Goal: Transaction & Acquisition: Download file/media

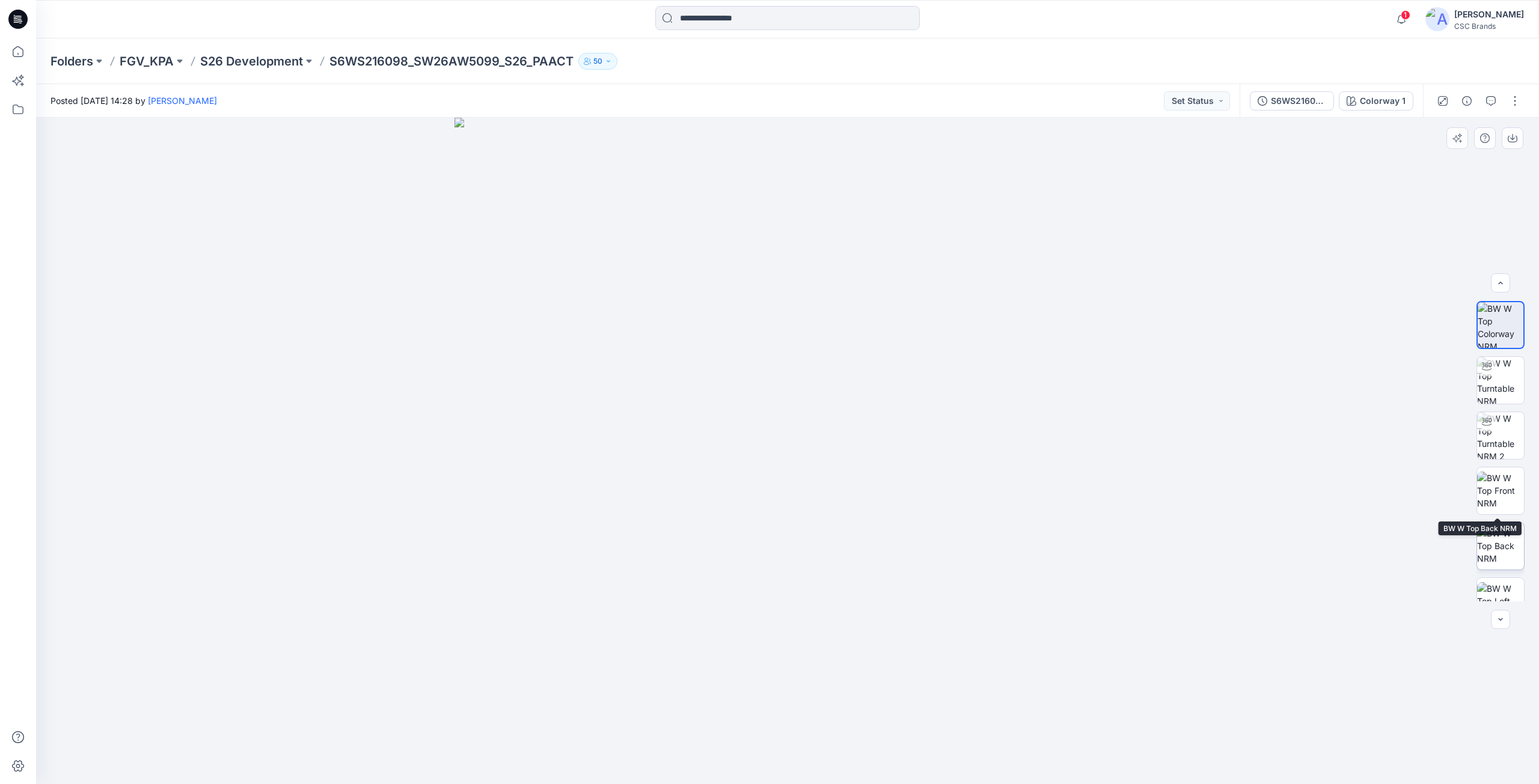
scroll to position [135, 0]
click at [1518, 102] on button "button" at bounding box center [1514, 100] width 19 height 19
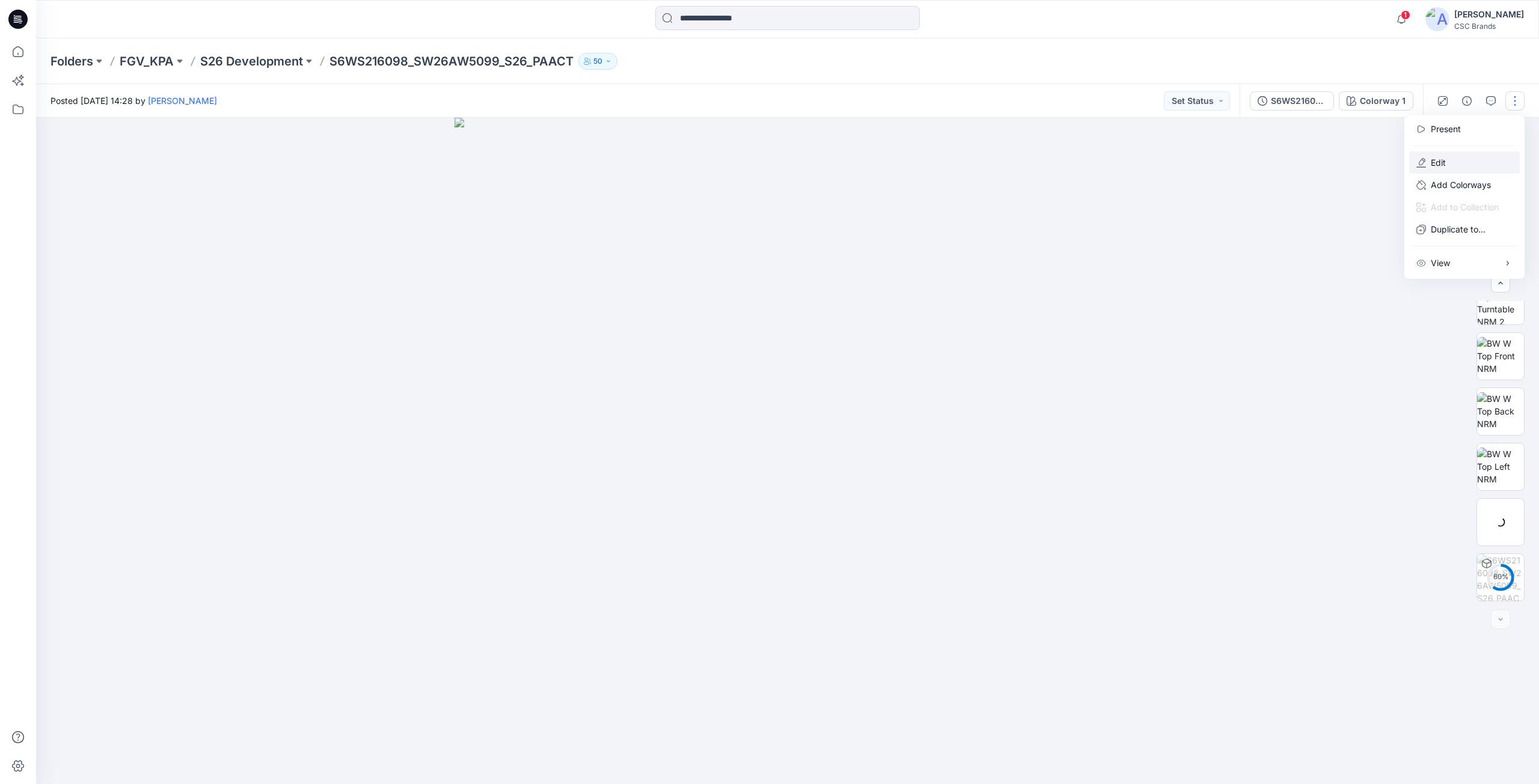
click at [1466, 160] on button "Edit" at bounding box center [1464, 162] width 111 height 22
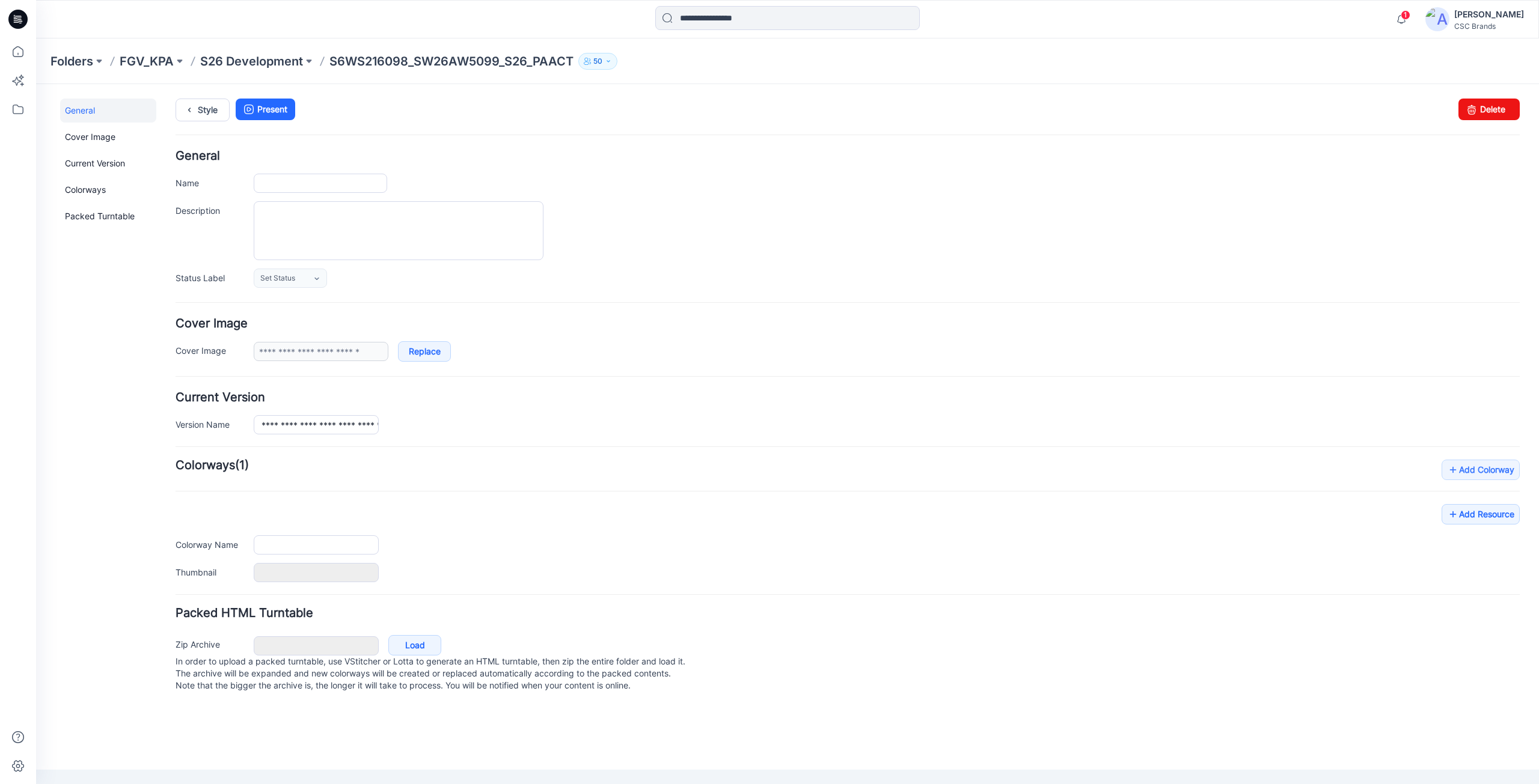
type input "**********"
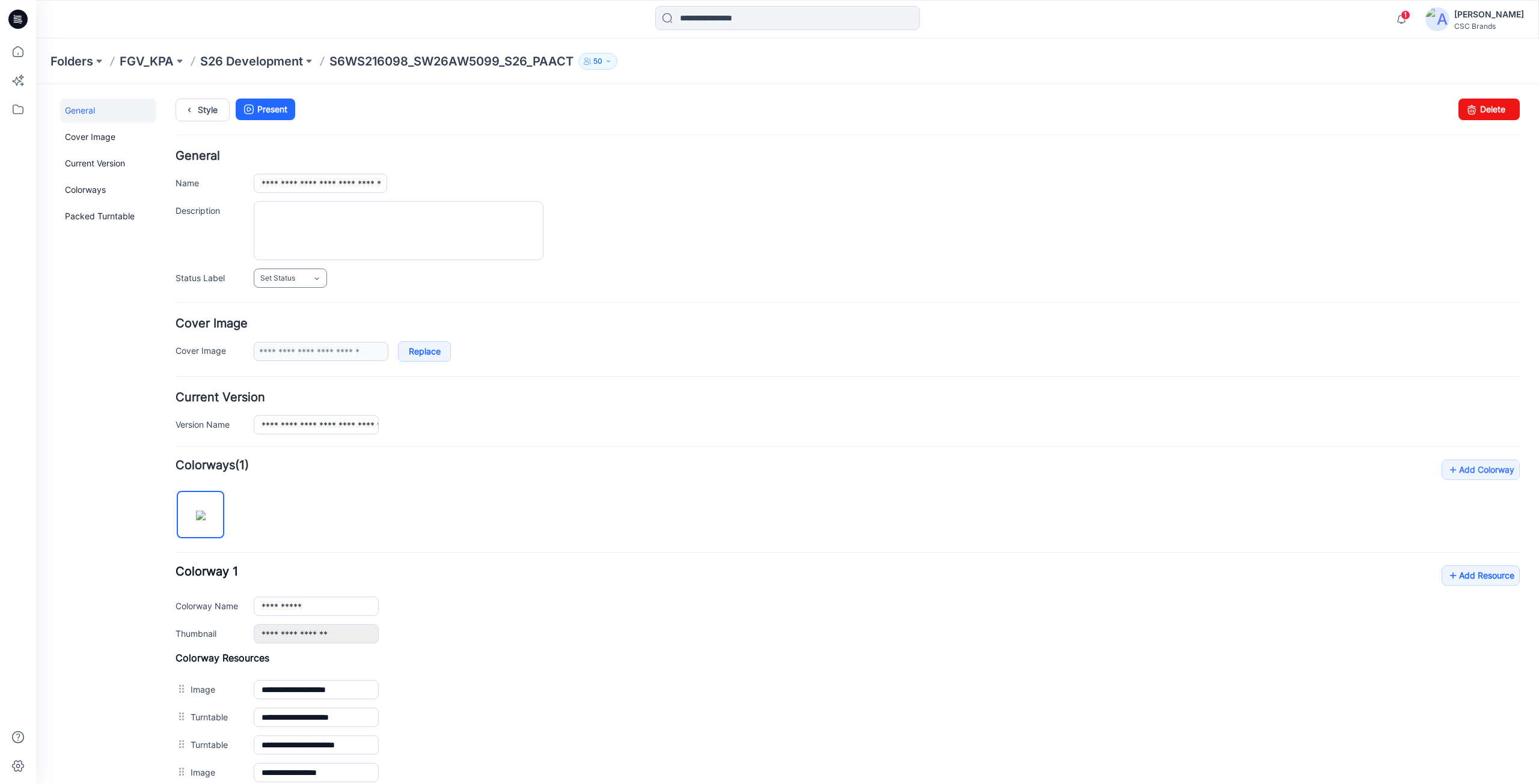
click at [300, 279] on link "Set Status" at bounding box center [290, 278] width 73 height 19
click at [288, 408] on link "F/A Virtual" at bounding box center [302, 410] width 91 height 25
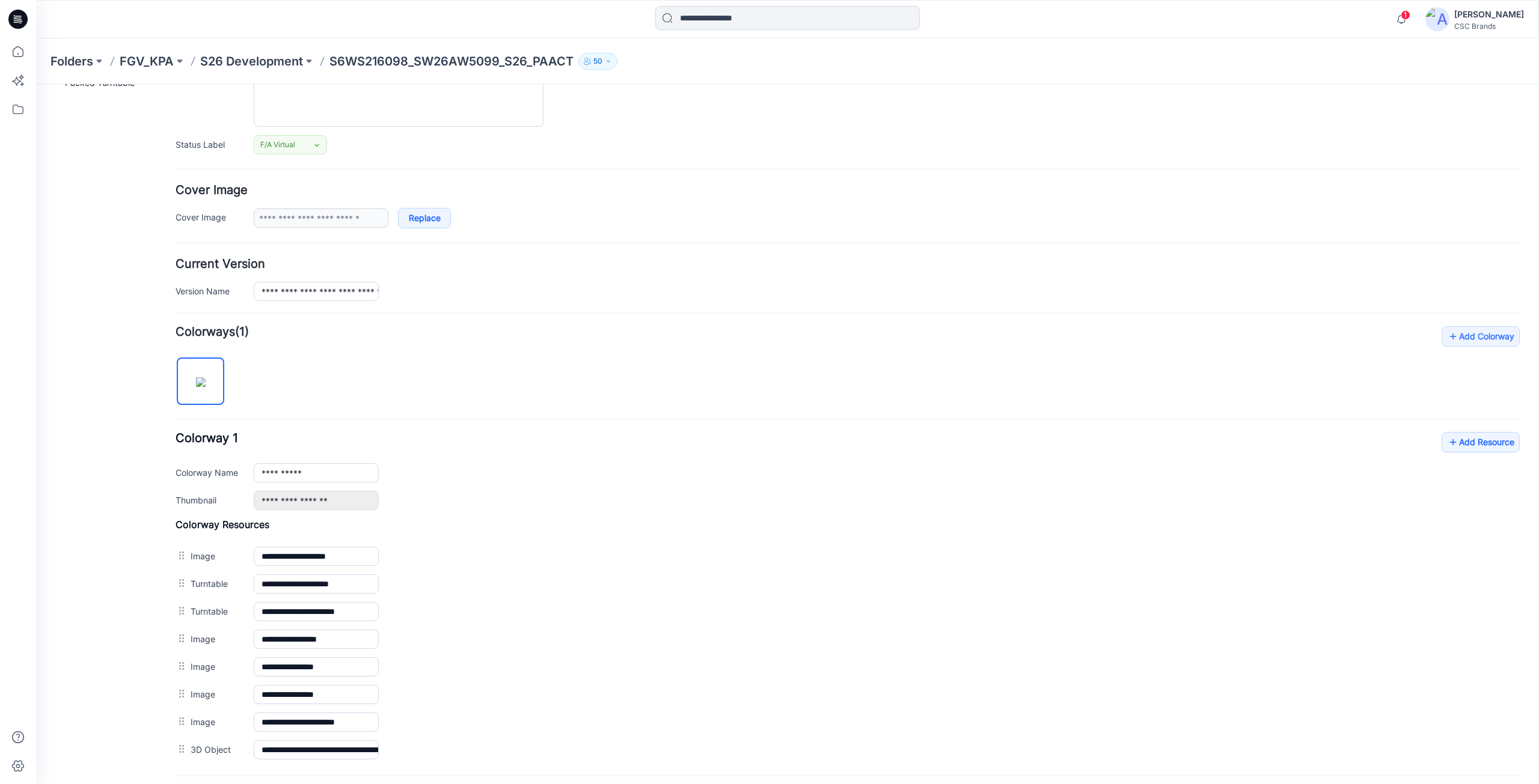
scroll to position [251, 0]
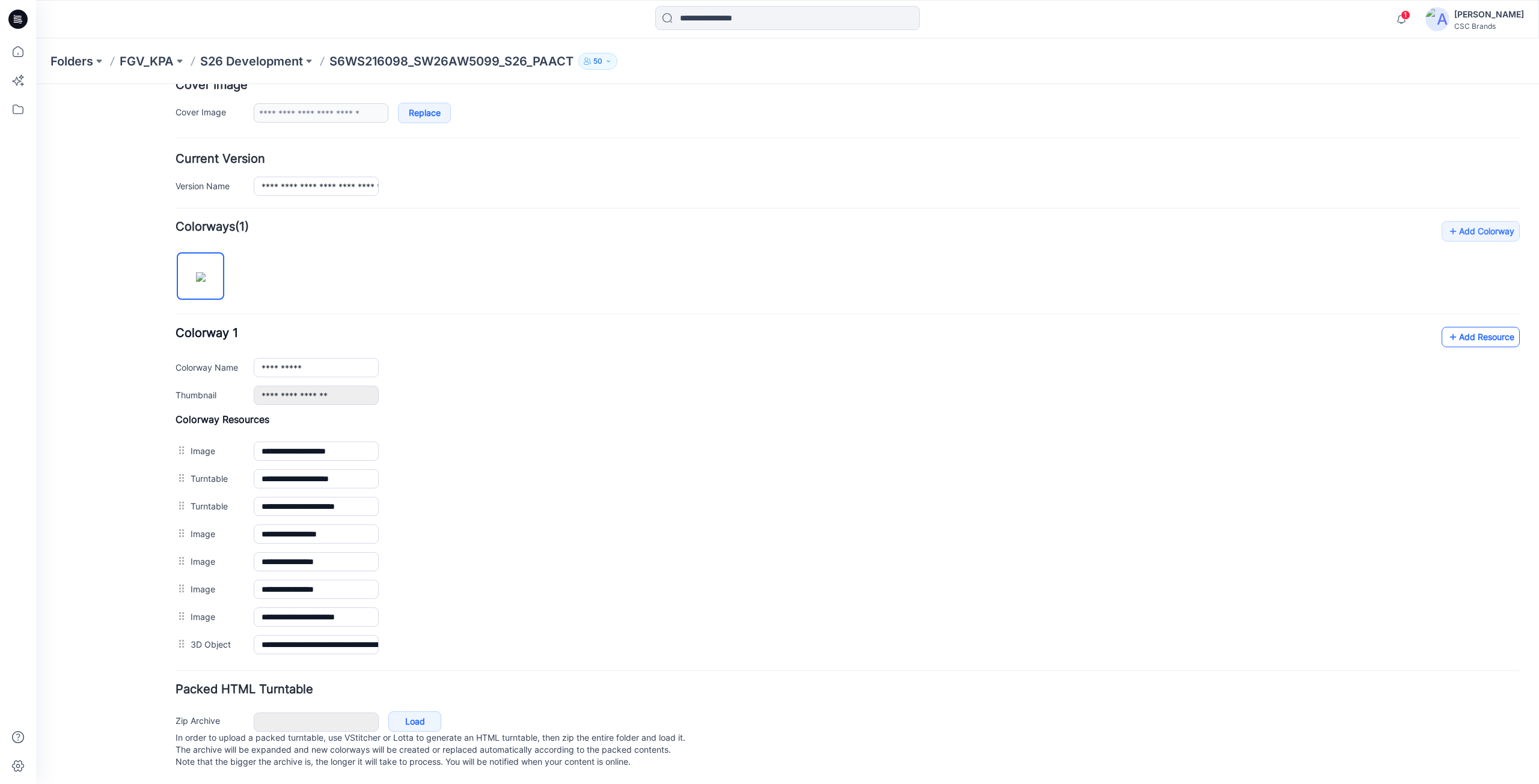
click at [1447, 335] on link "Add Resource" at bounding box center [1480, 337] width 78 height 20
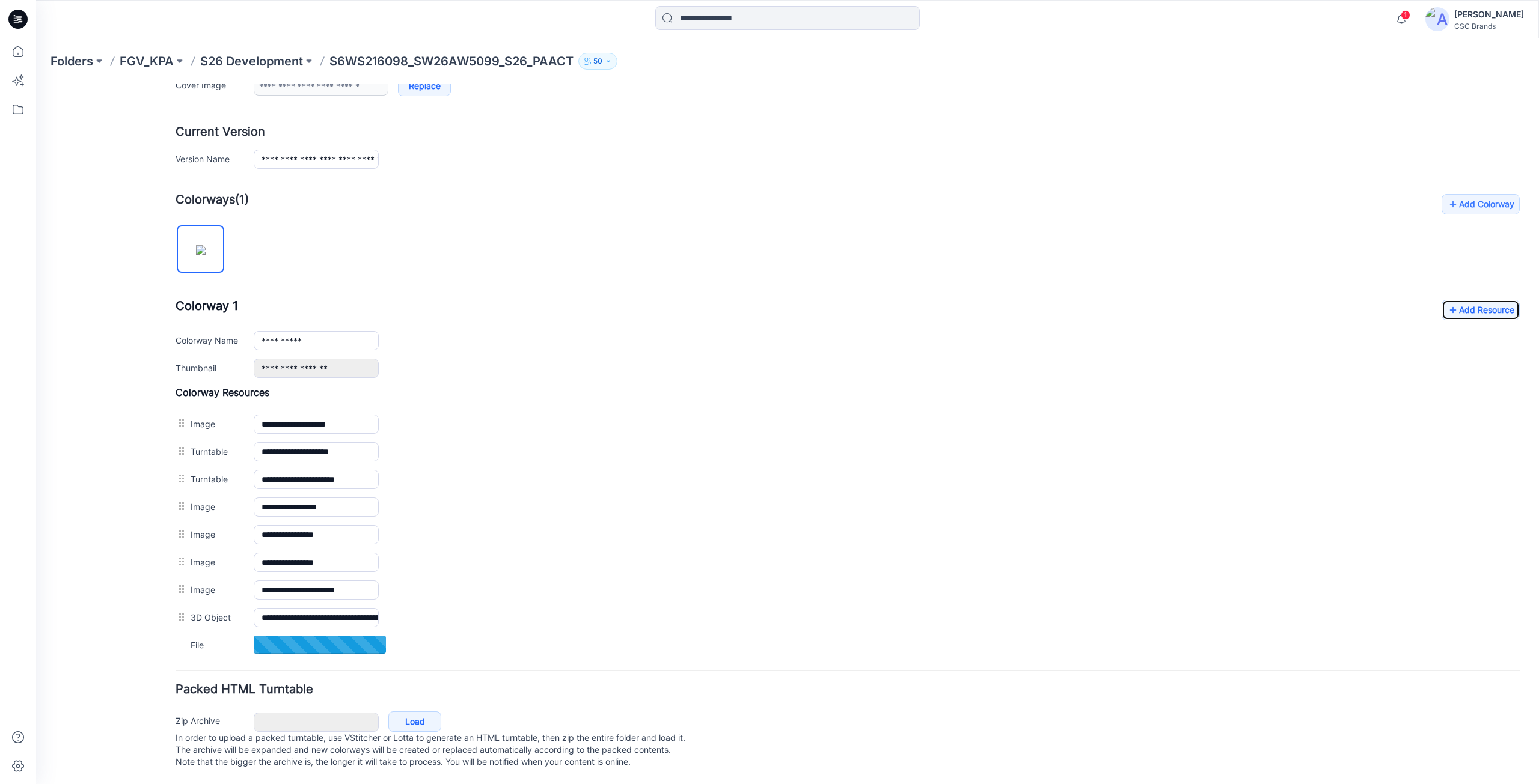
scroll to position [278, 0]
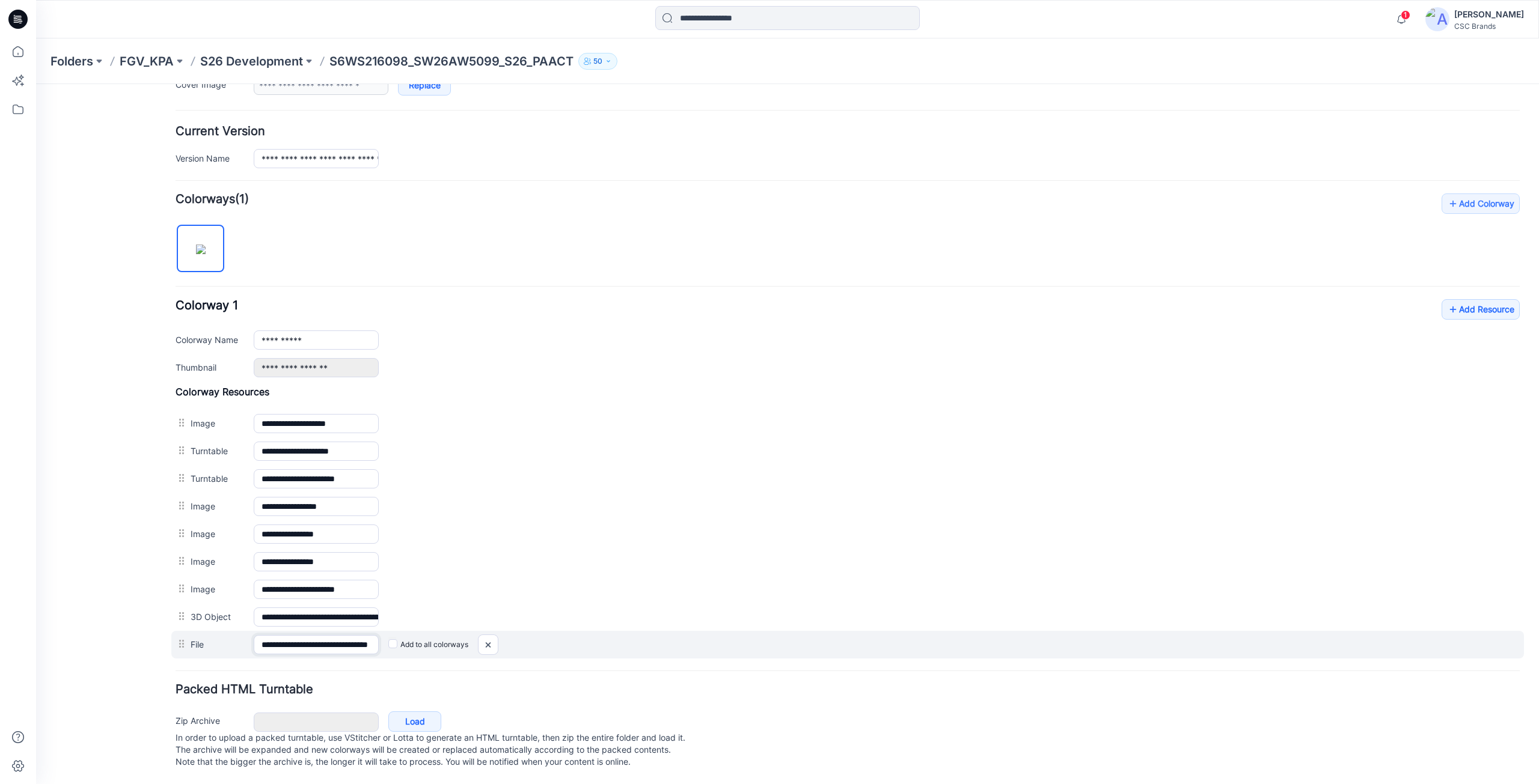
click at [352, 637] on input "**********" at bounding box center [316, 644] width 125 height 19
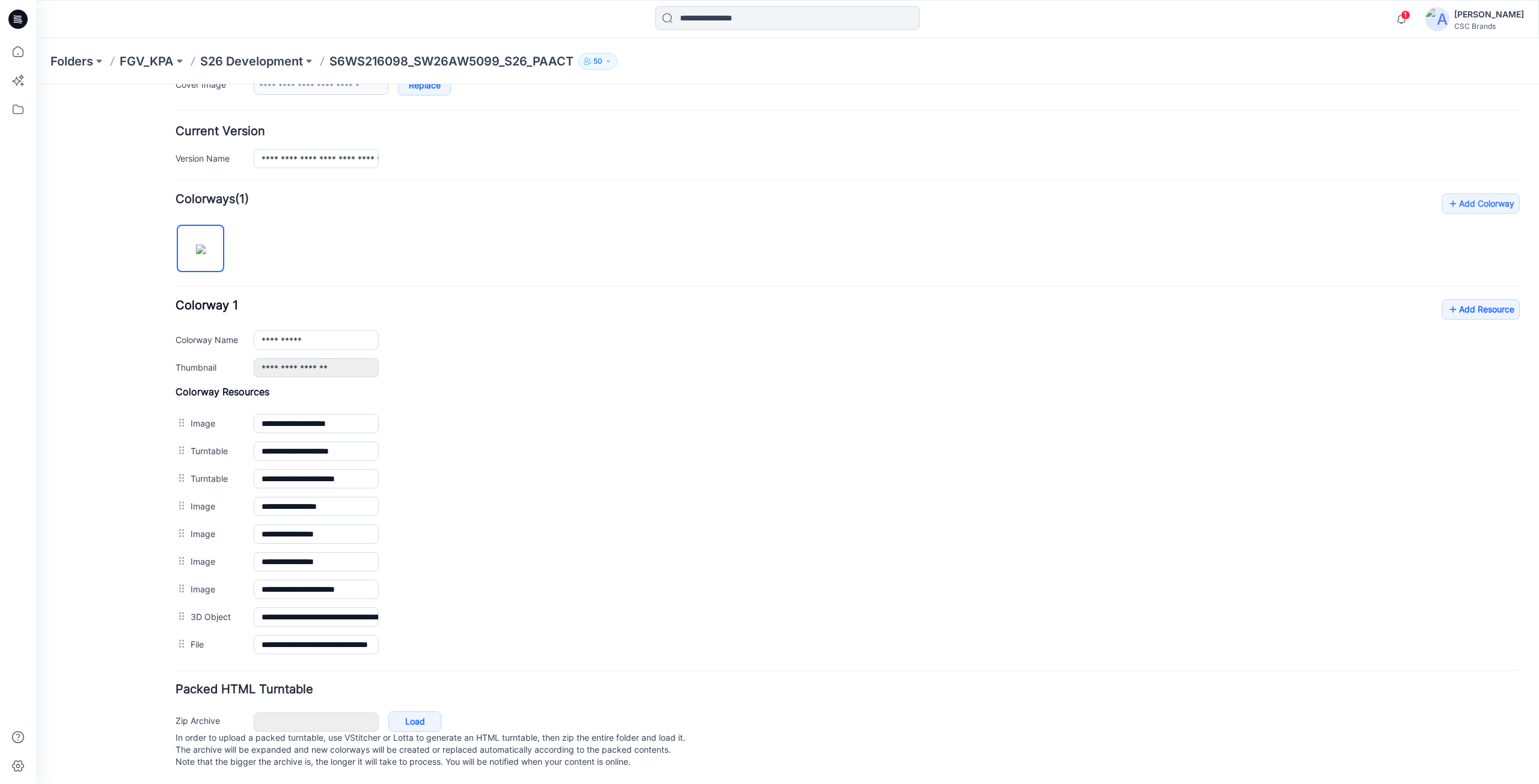
scroll to position [0, 0]
click at [369, 684] on h4 "Packed HTML Turntable" at bounding box center [847, 689] width 1344 height 11
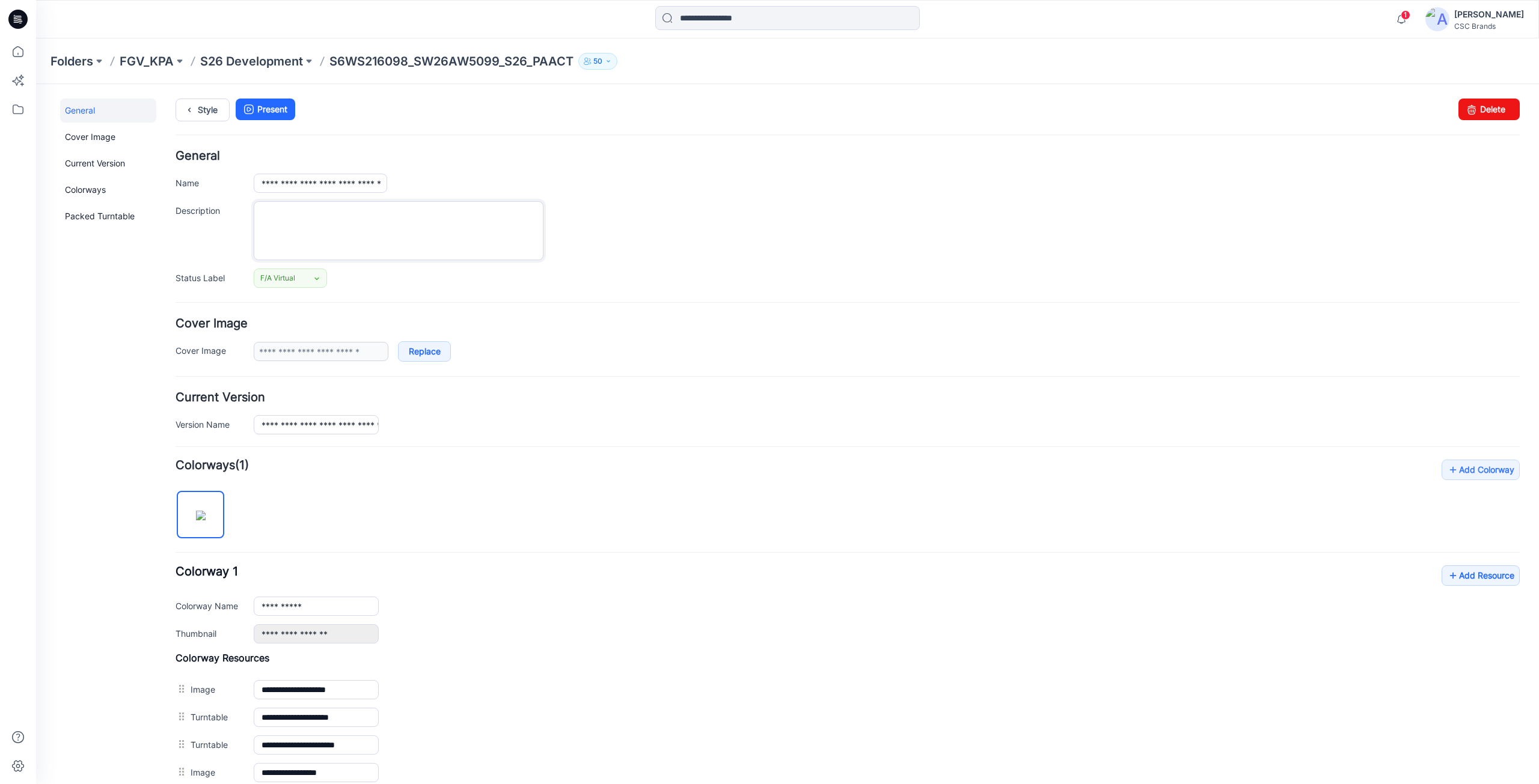
click at [536, 212] on textarea "Description" at bounding box center [399, 230] width 290 height 59
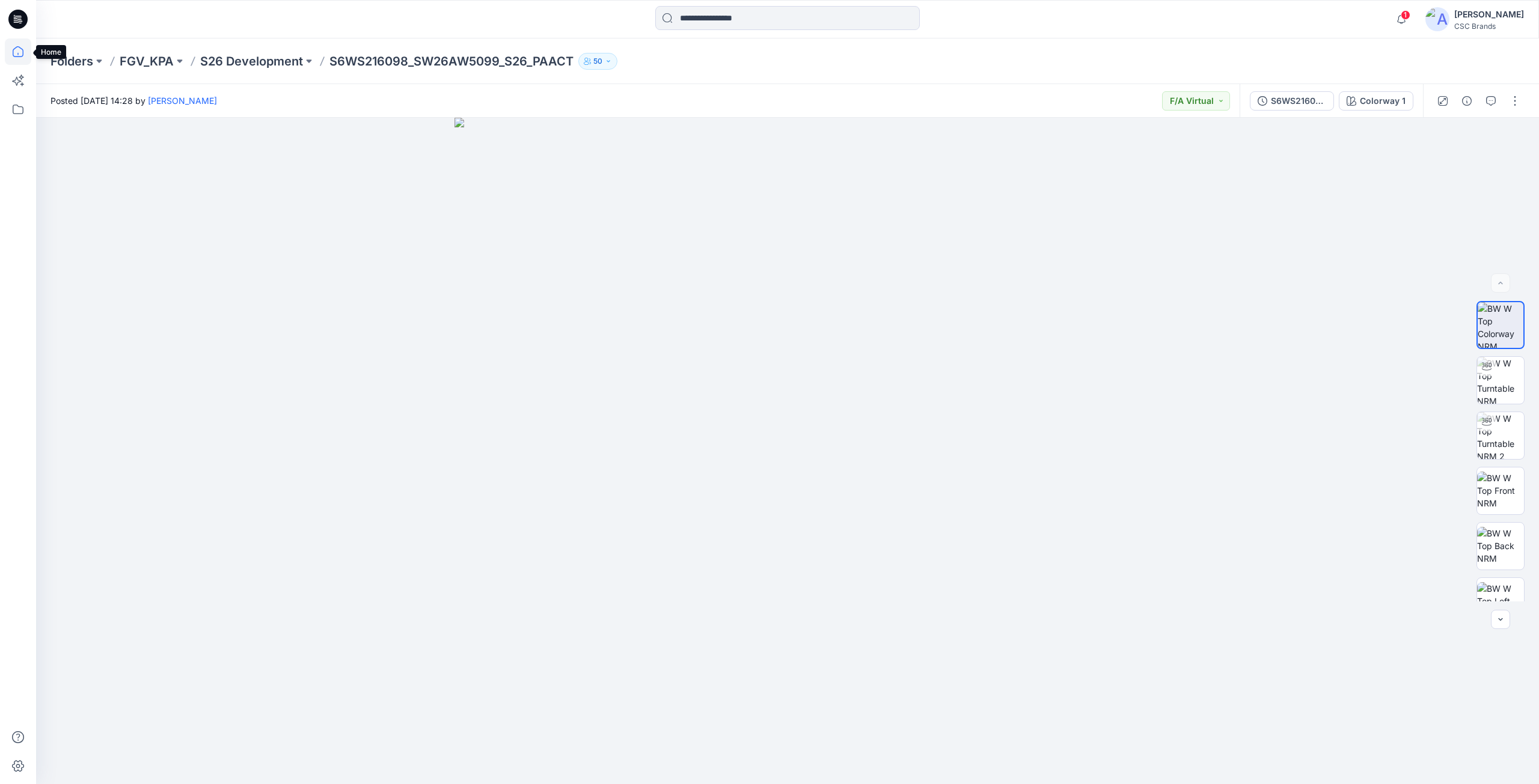
click at [25, 57] on icon at bounding box center [18, 51] width 26 height 26
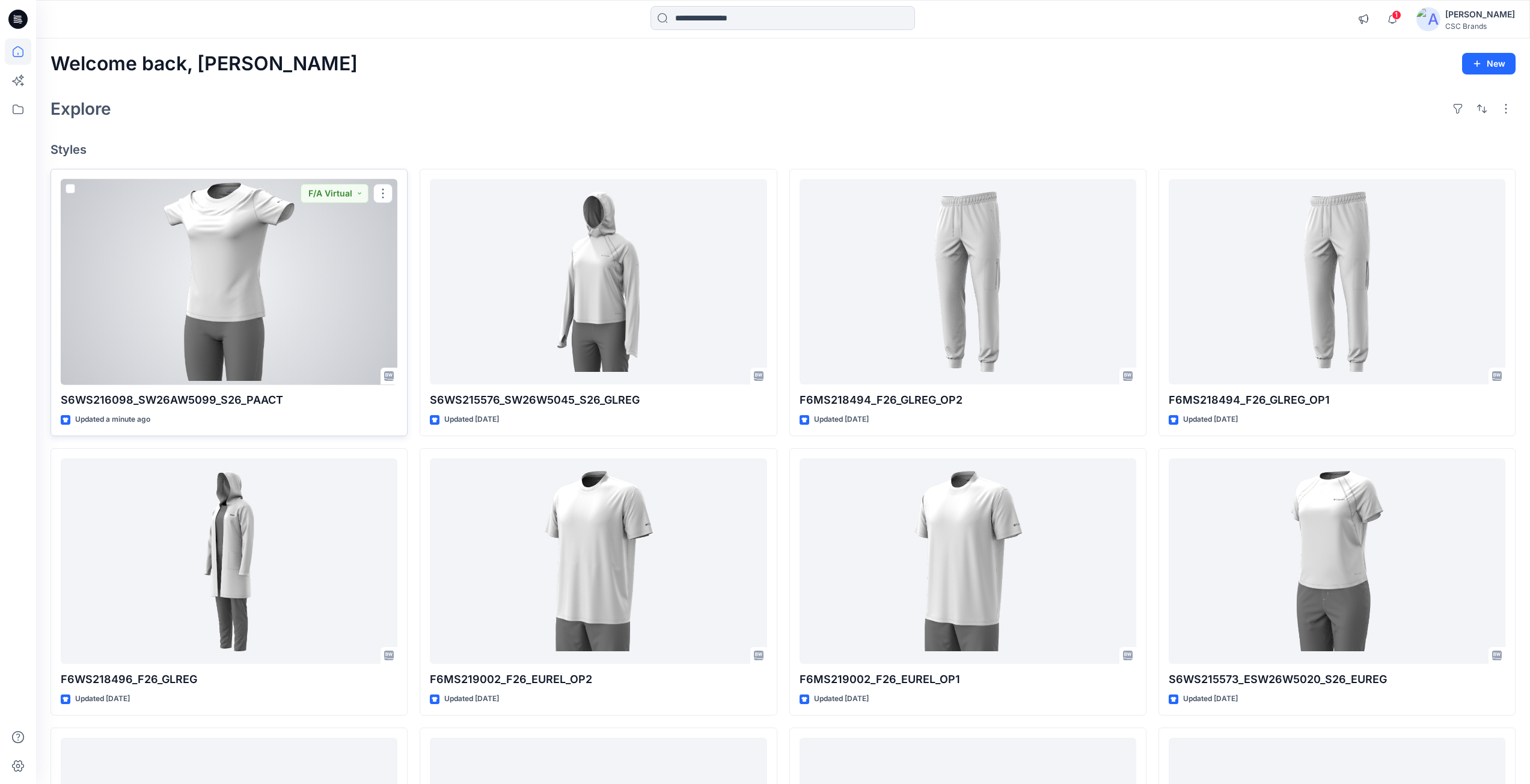
click at [329, 278] on div at bounding box center [229, 283] width 336 height 206
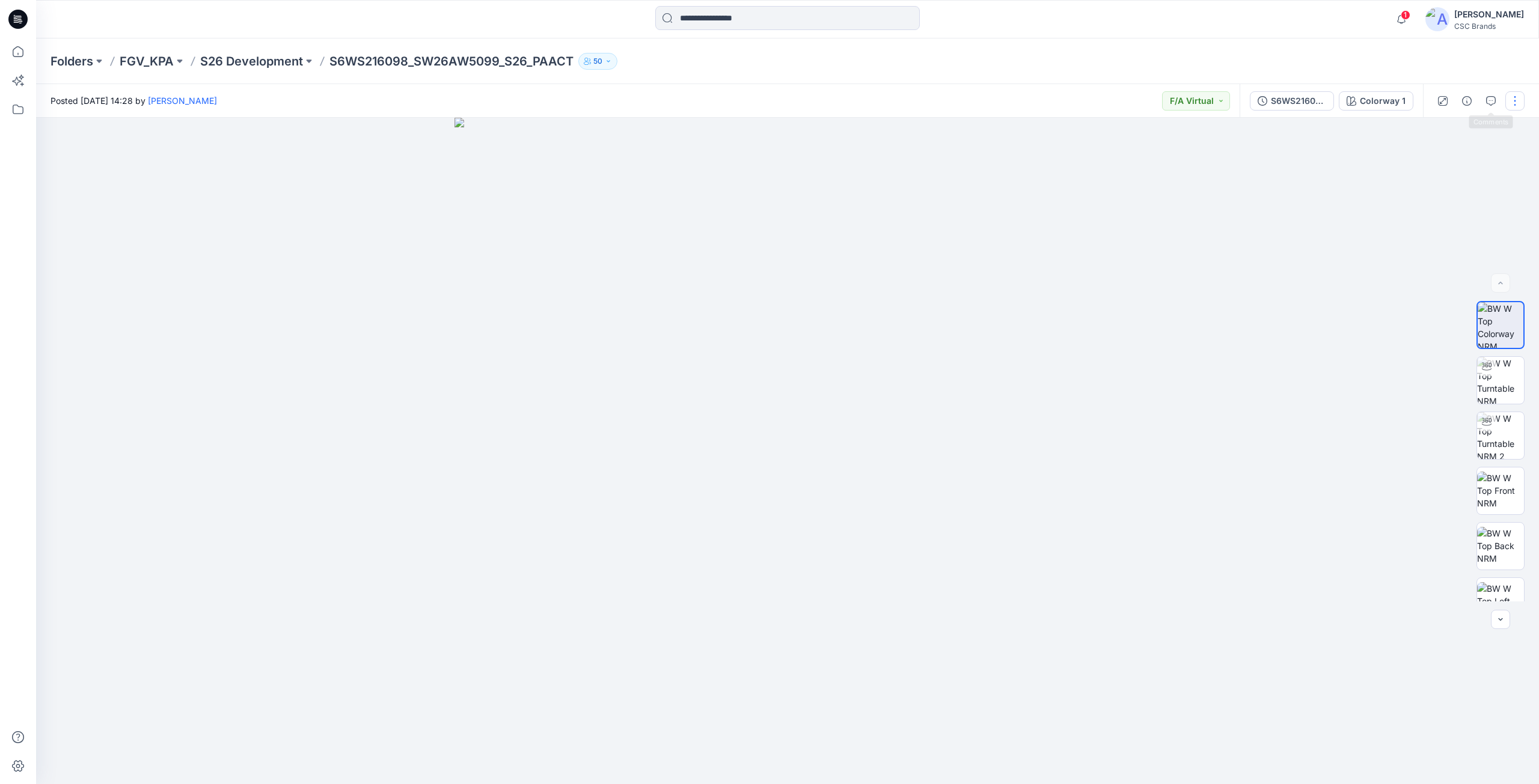
click at [1518, 107] on button "button" at bounding box center [1514, 100] width 19 height 19
click at [1462, 160] on button "Edit" at bounding box center [1464, 162] width 111 height 22
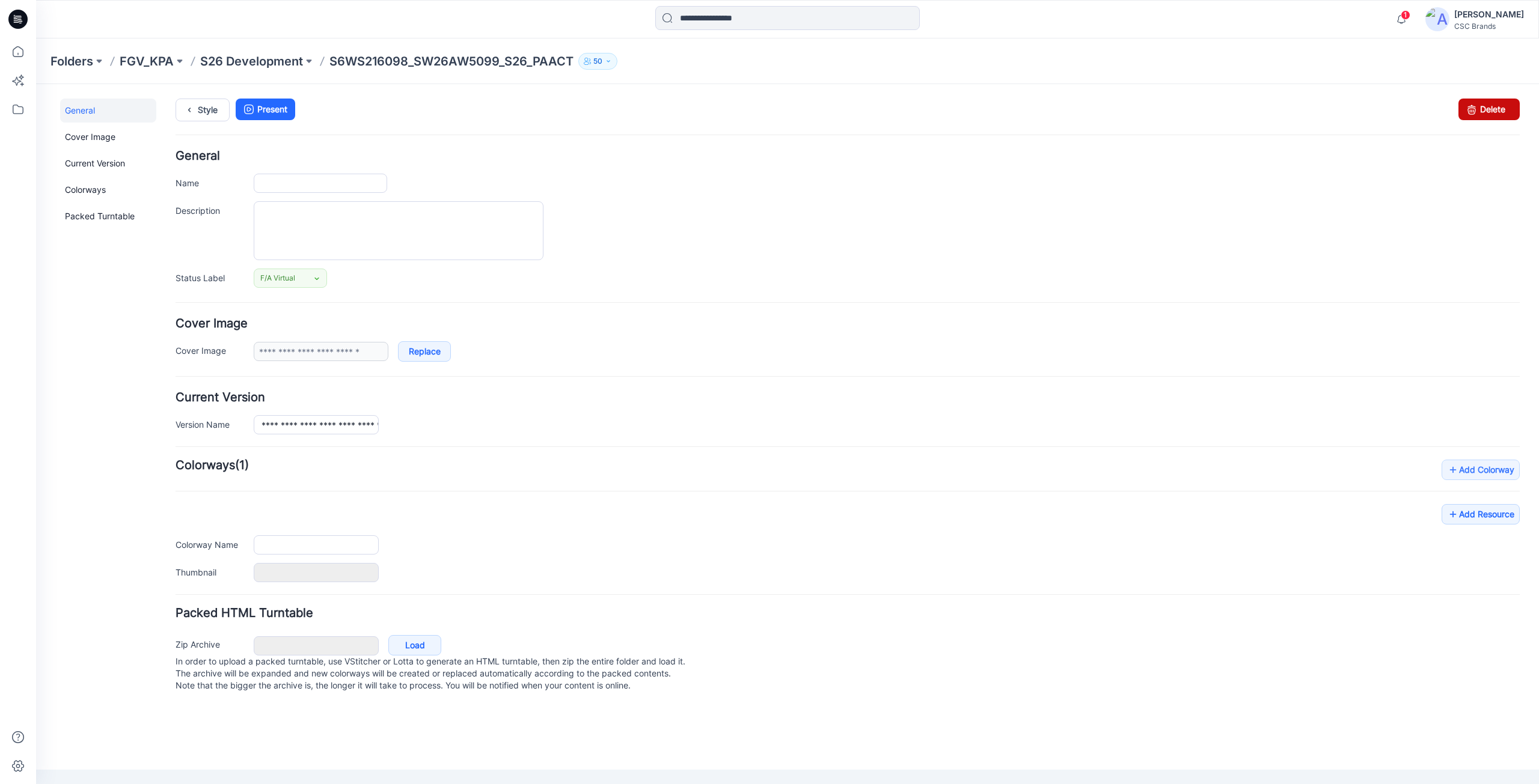
click at [1489, 117] on link "Delete" at bounding box center [1489, 109] width 61 height 22
type input "**********"
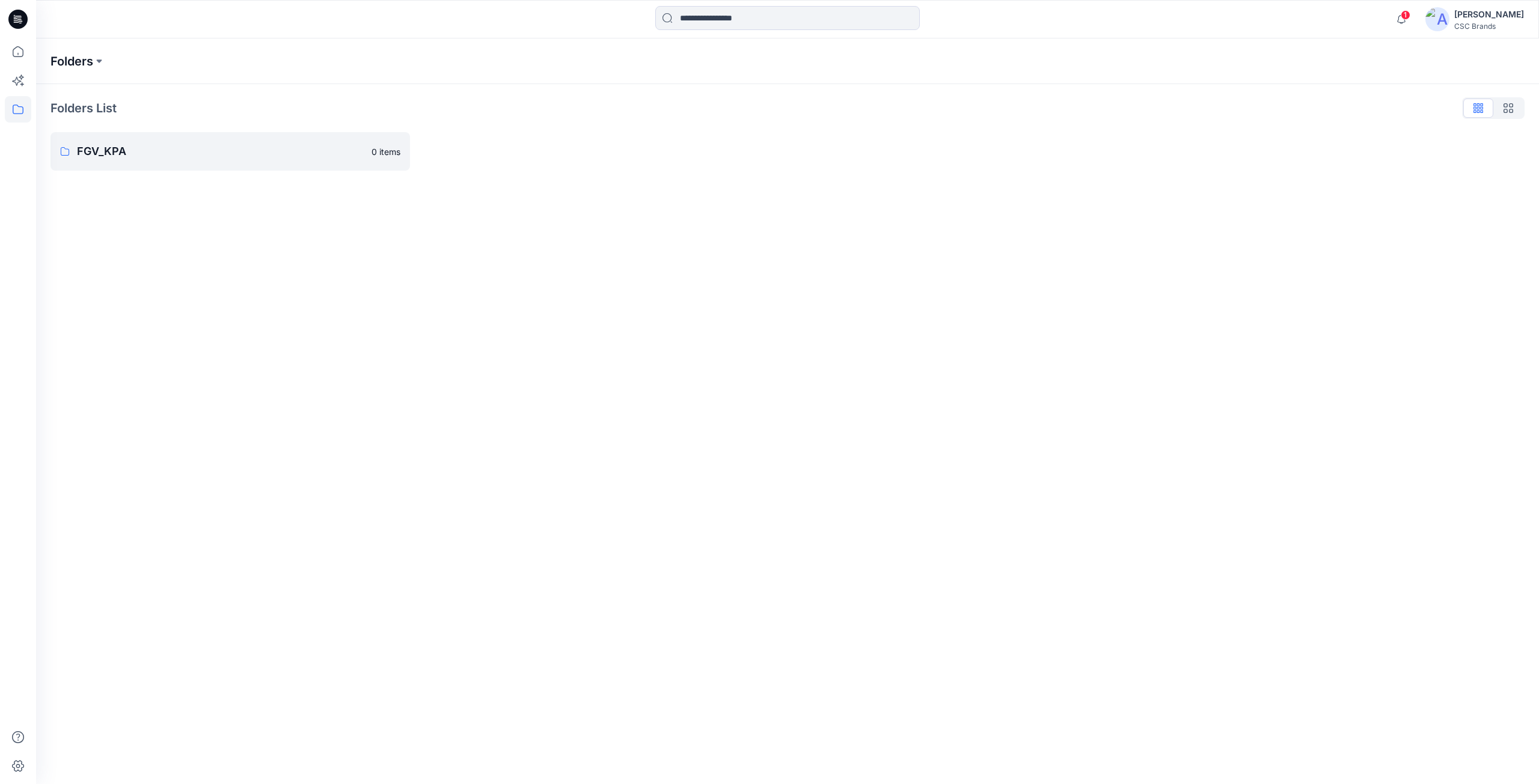
click at [93, 64] on p "Folders" at bounding box center [71, 61] width 42 height 17
click at [207, 64] on div "Folders" at bounding box center [740, 61] width 1380 height 17
click at [89, 61] on p "Folders" at bounding box center [71, 61] width 42 height 17
click at [18, 58] on icon at bounding box center [18, 51] width 26 height 26
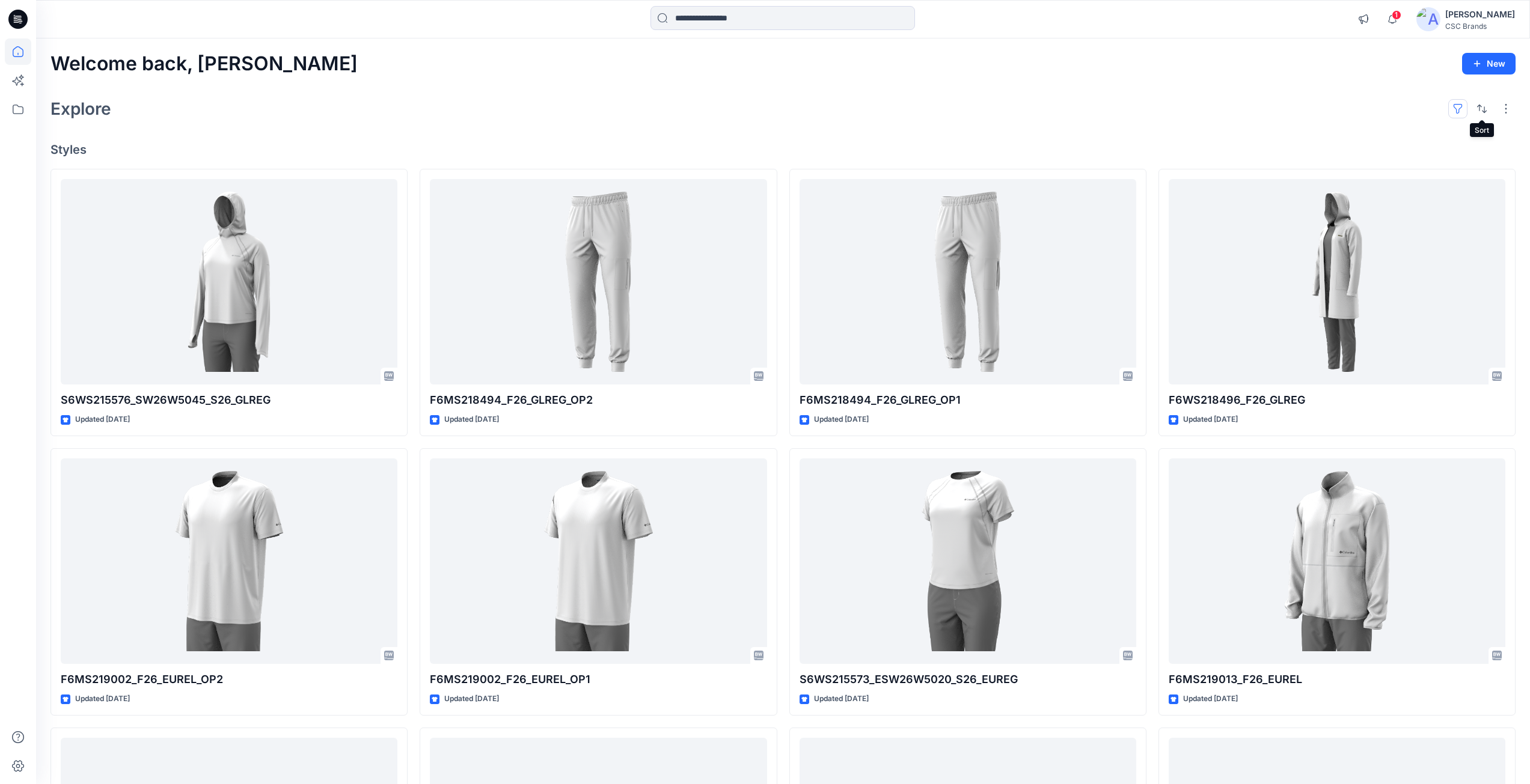
click at [1459, 109] on button "button" at bounding box center [1458, 108] width 19 height 19
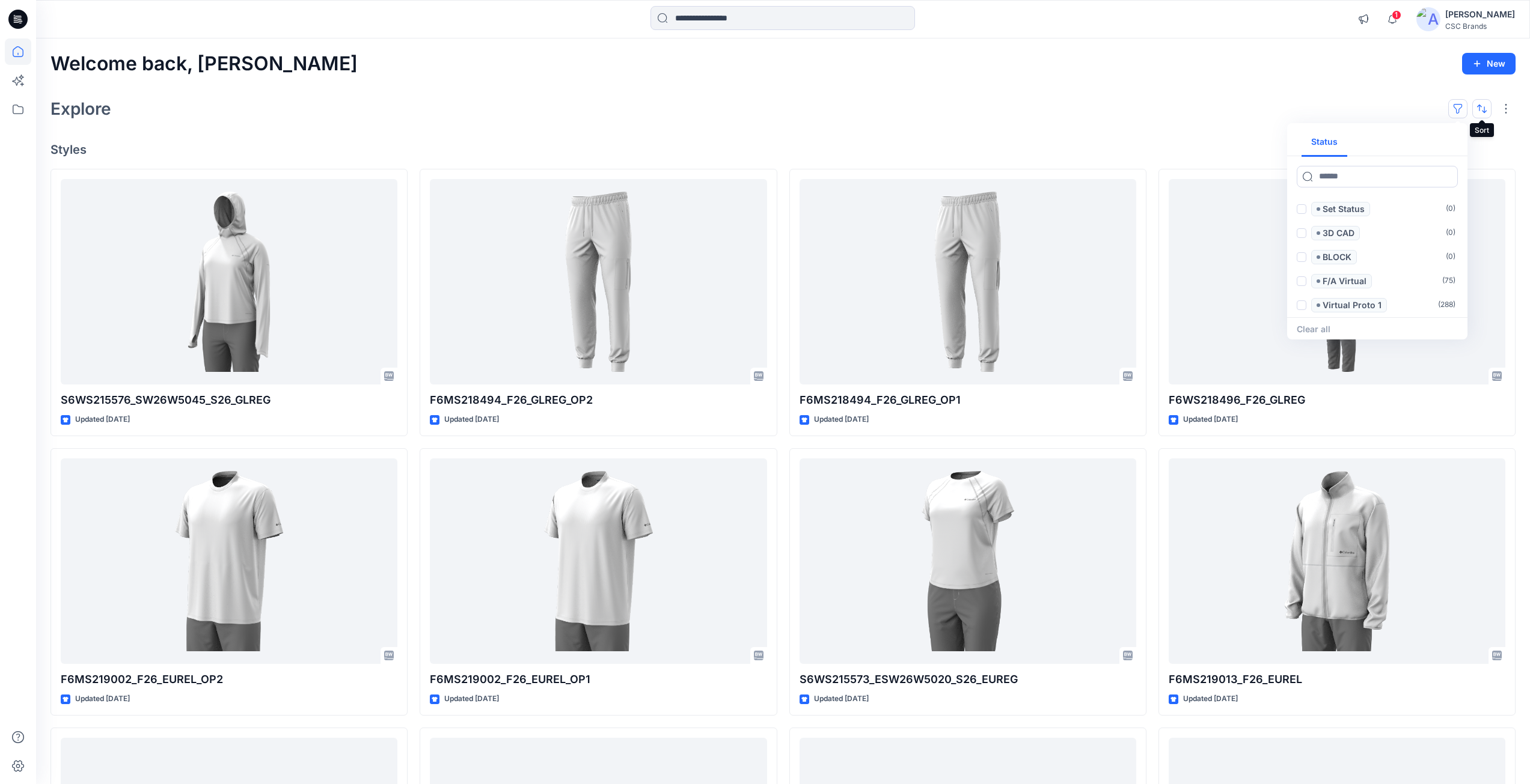
click at [1479, 107] on button "button" at bounding box center [1482, 108] width 19 height 19
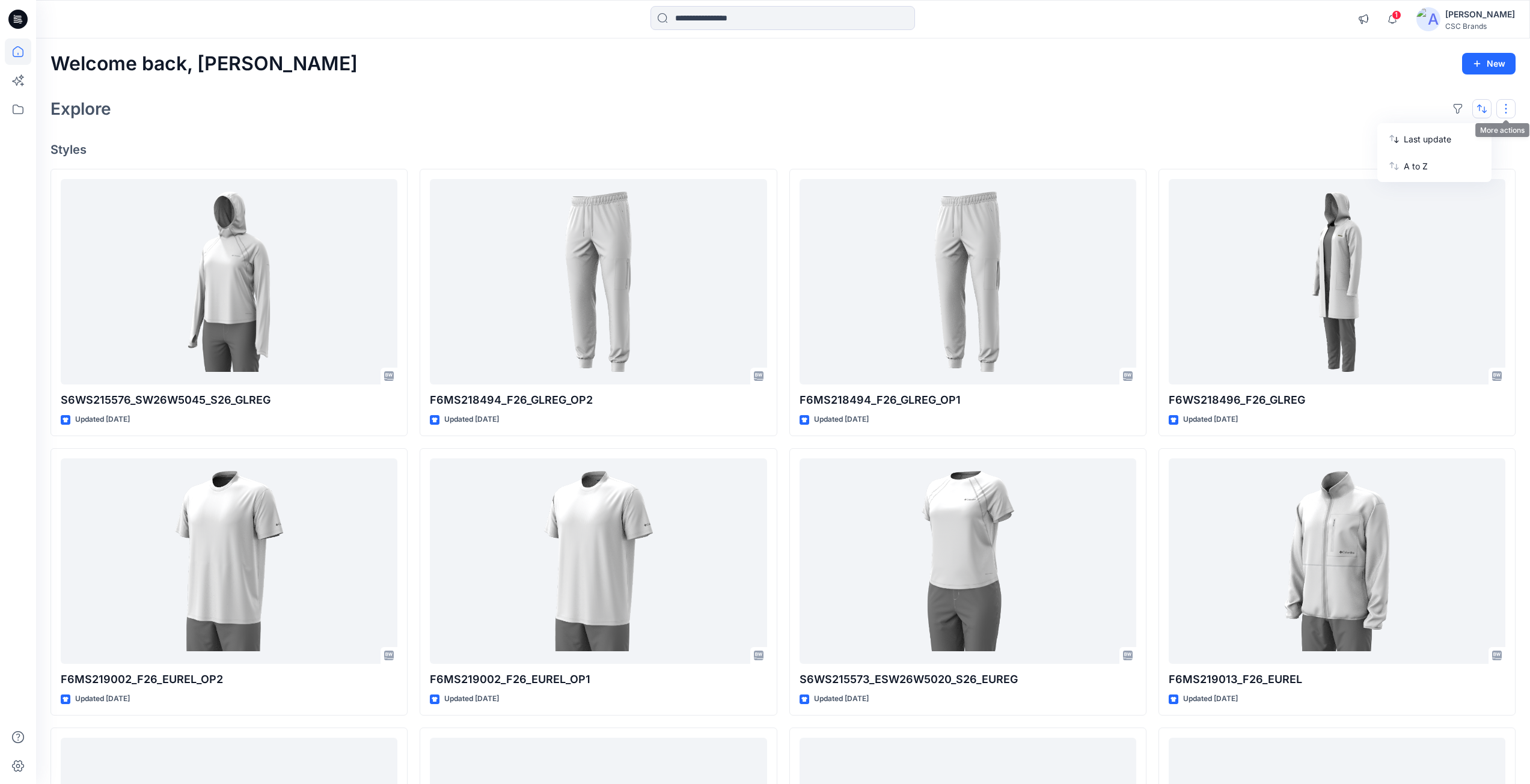
click at [1504, 106] on button "button" at bounding box center [1506, 108] width 19 height 19
click at [1477, 133] on p "Layout" at bounding box center [1454, 138] width 76 height 14
click at [1469, 155] on p "Folder View" at bounding box center [1454, 162] width 76 height 14
click at [1341, 171] on p "Card" at bounding box center [1350, 174] width 60 height 14
click at [1381, 155] on button "Compact" at bounding box center [1351, 150] width 103 height 24
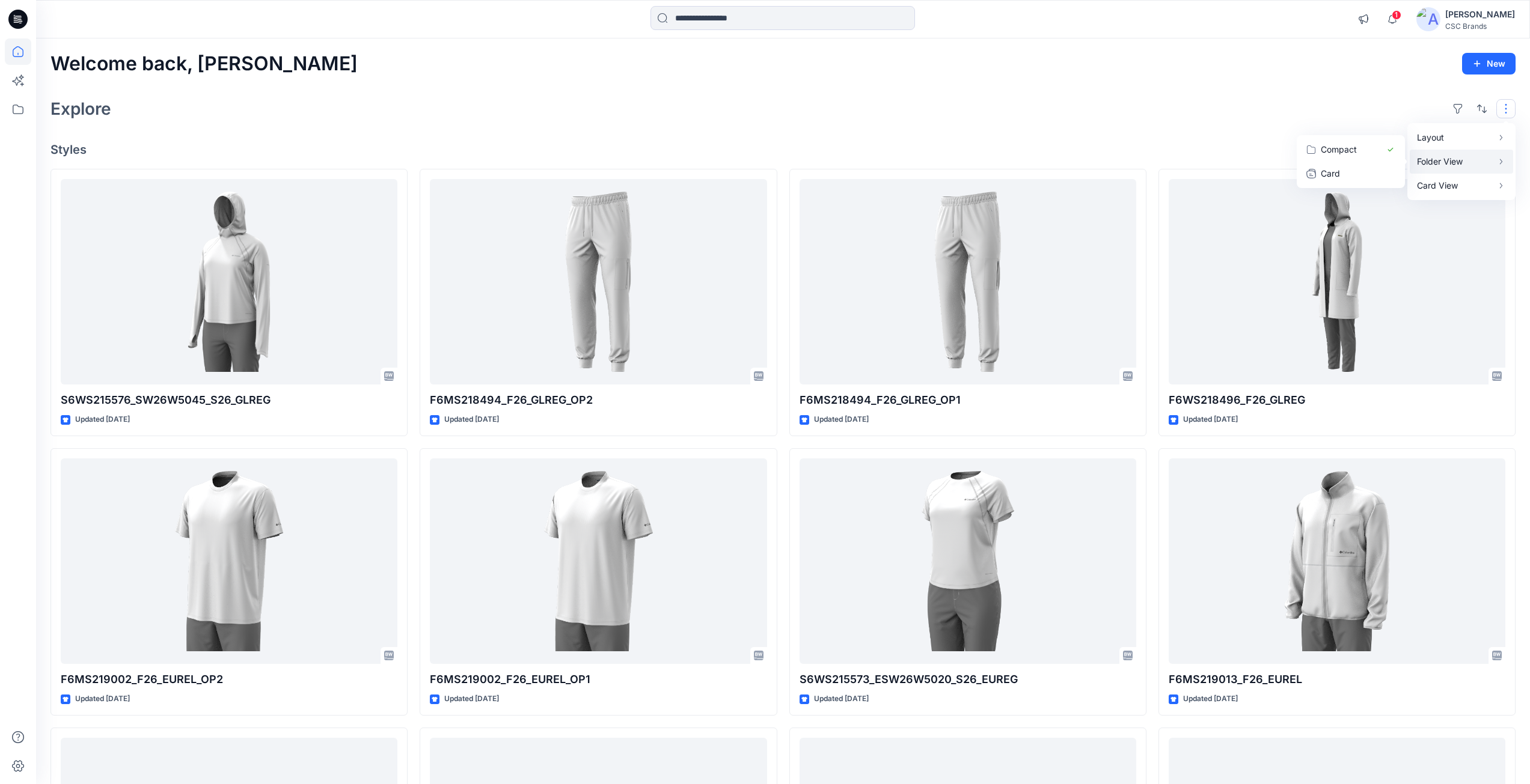
click at [1072, 150] on h4 "Styles" at bounding box center [782, 150] width 1465 height 14
click at [19, 107] on icon at bounding box center [18, 109] width 26 height 26
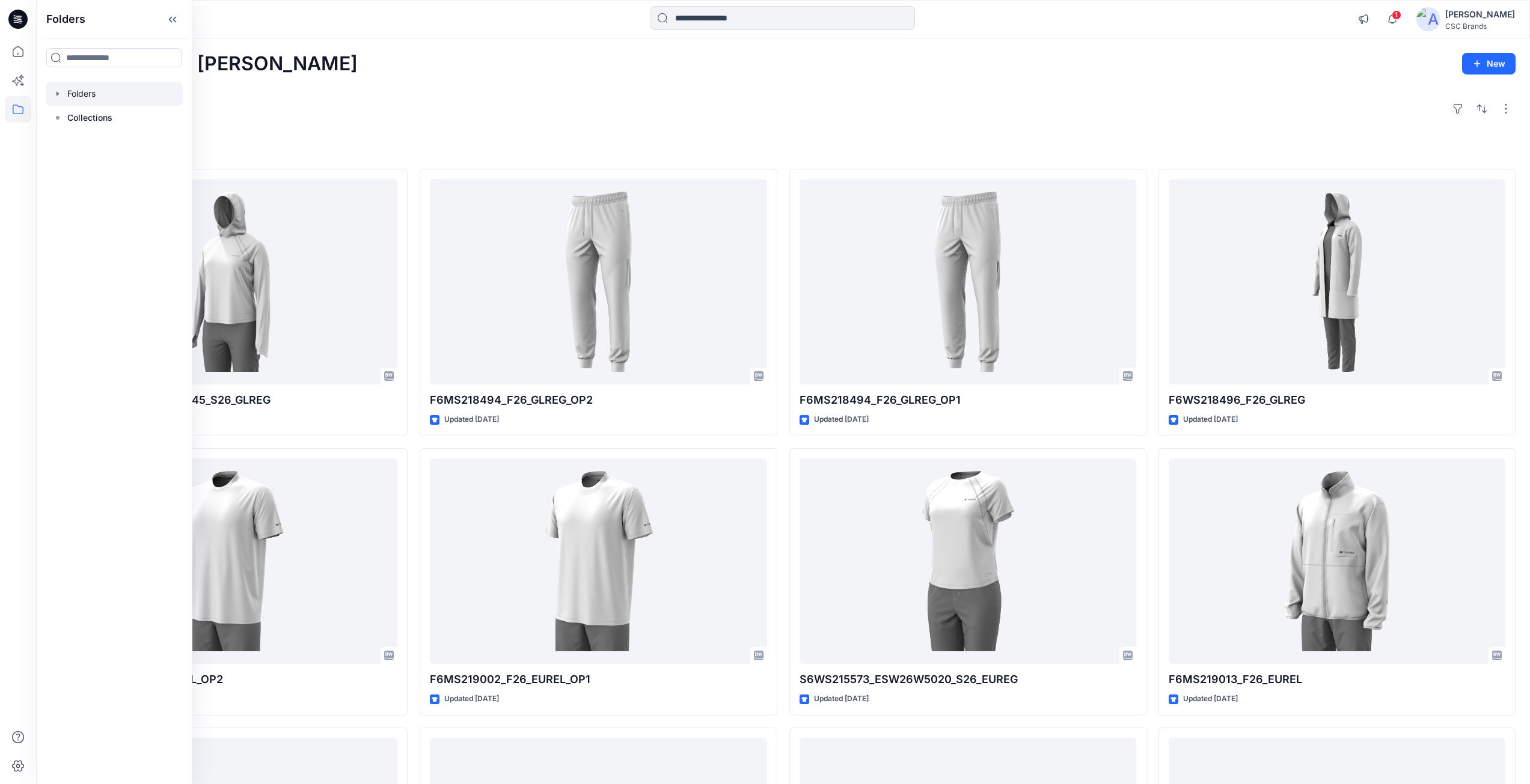
click at [122, 95] on div at bounding box center [114, 94] width 137 height 24
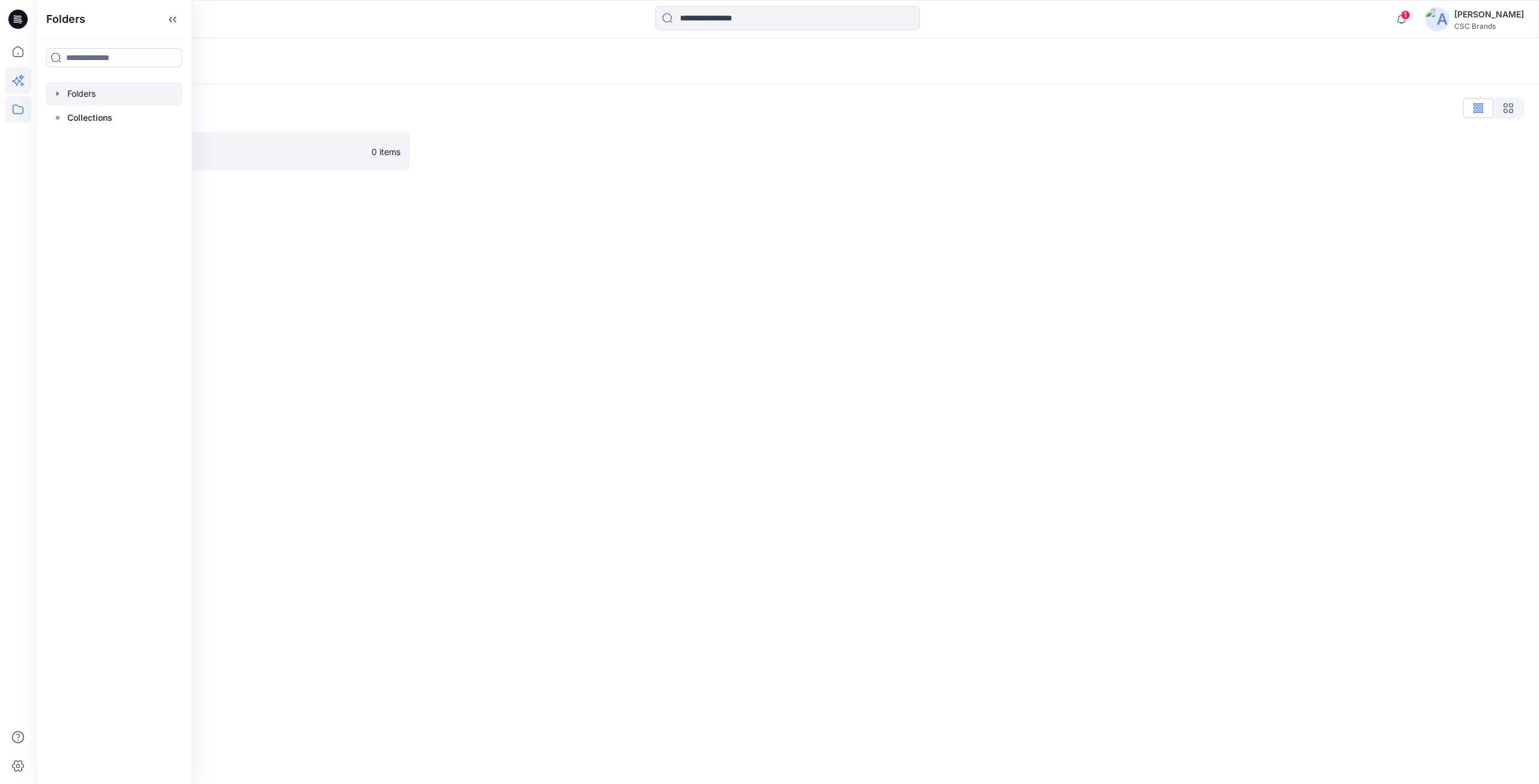
click at [23, 81] on icon at bounding box center [18, 80] width 26 height 26
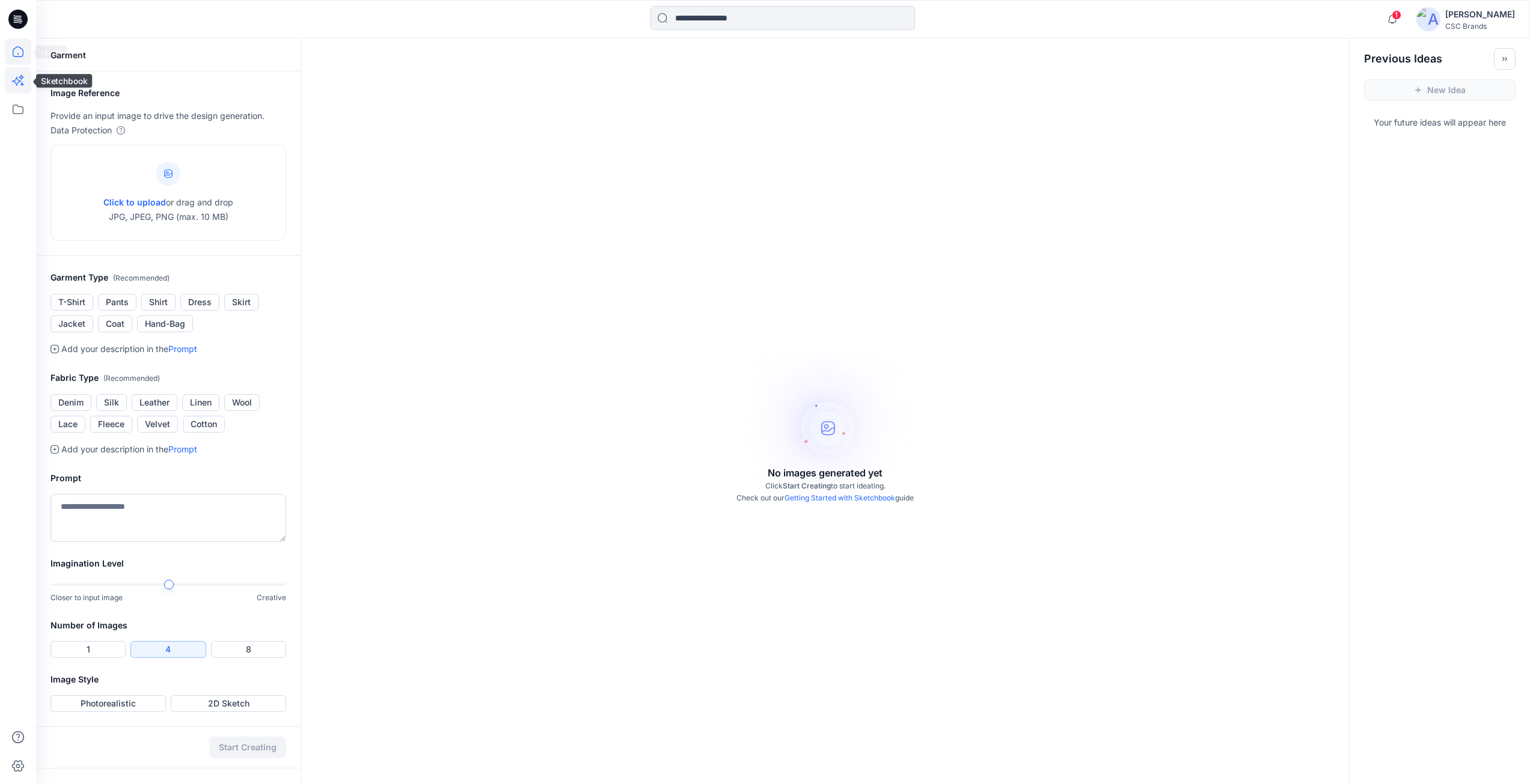
click at [22, 59] on icon at bounding box center [18, 51] width 26 height 26
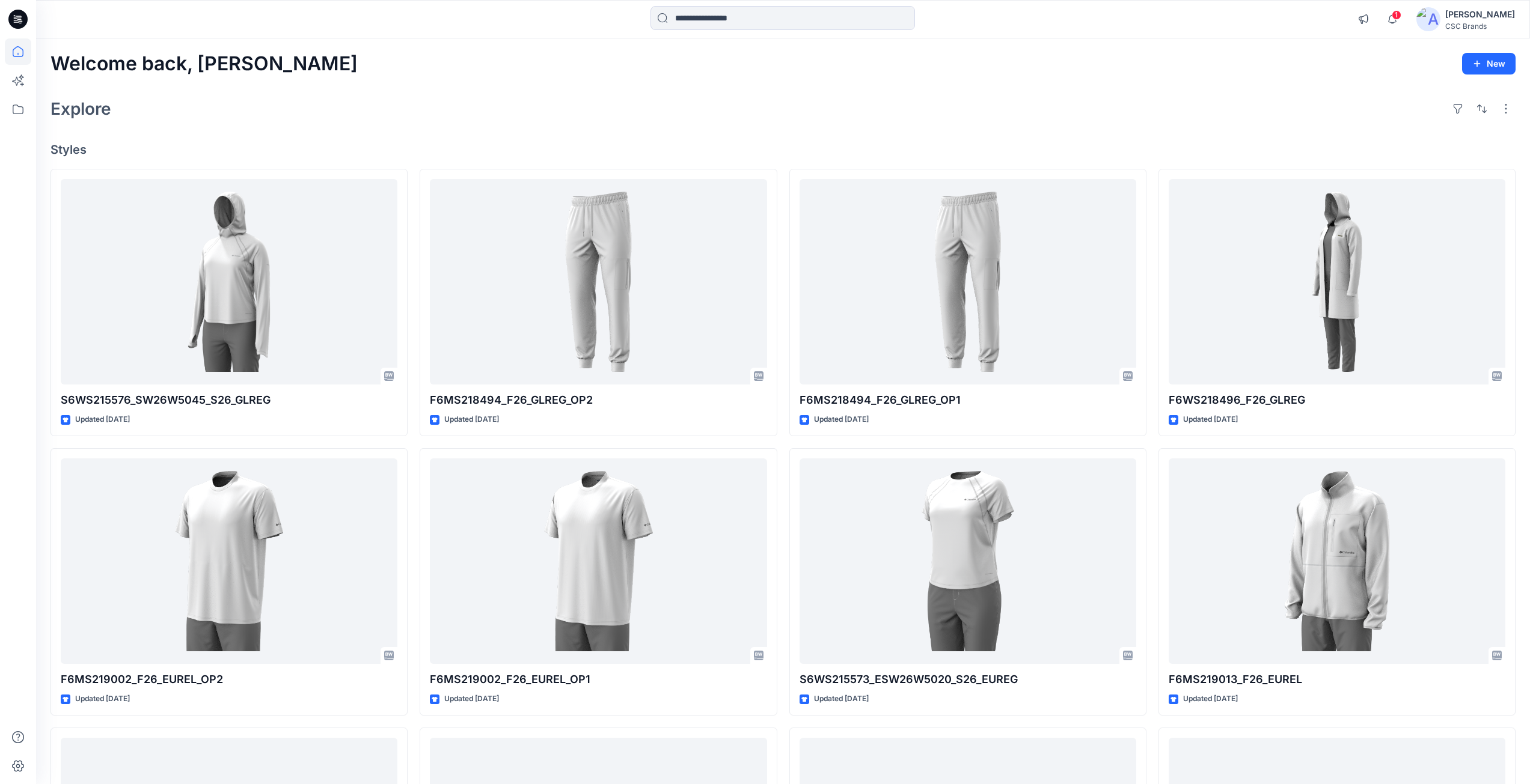
click at [16, 16] on icon at bounding box center [18, 16] width 6 height 1
drag, startPoint x: 249, startPoint y: 66, endPoint x: 50, endPoint y: 78, distance: 199.4
click at [50, 78] on div "Welcome back, Mijan New Explore Styles S6WS215576_SW26W5045_S26_GLREG Updated 2…" at bounding box center [783, 545] width 1494 height 1014
click at [21, 26] on icon at bounding box center [18, 19] width 19 height 19
click at [1509, 106] on button "button" at bounding box center [1506, 108] width 19 height 19
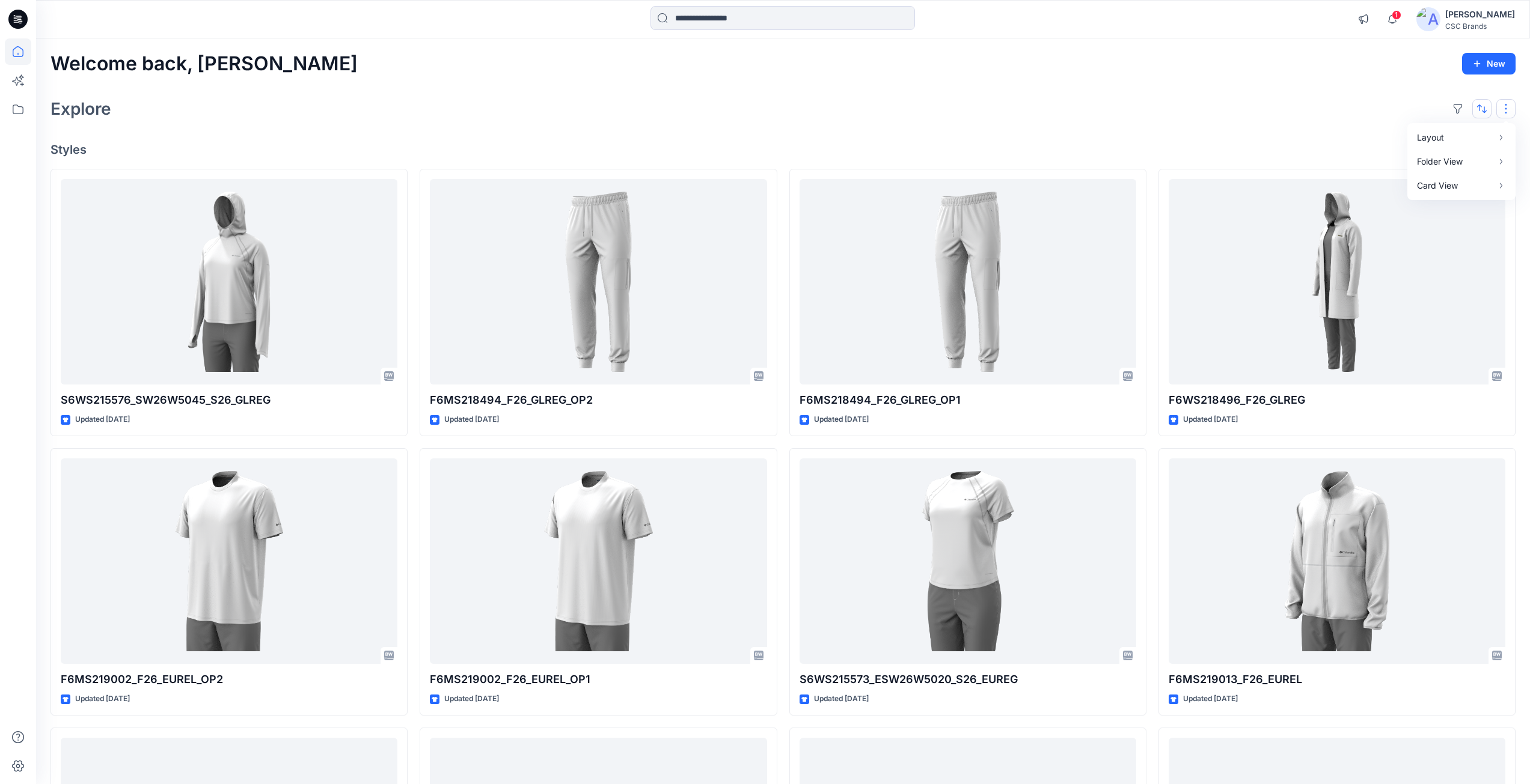
click at [1478, 106] on button "button" at bounding box center [1482, 108] width 19 height 19
click at [1457, 108] on button "button" at bounding box center [1458, 108] width 19 height 19
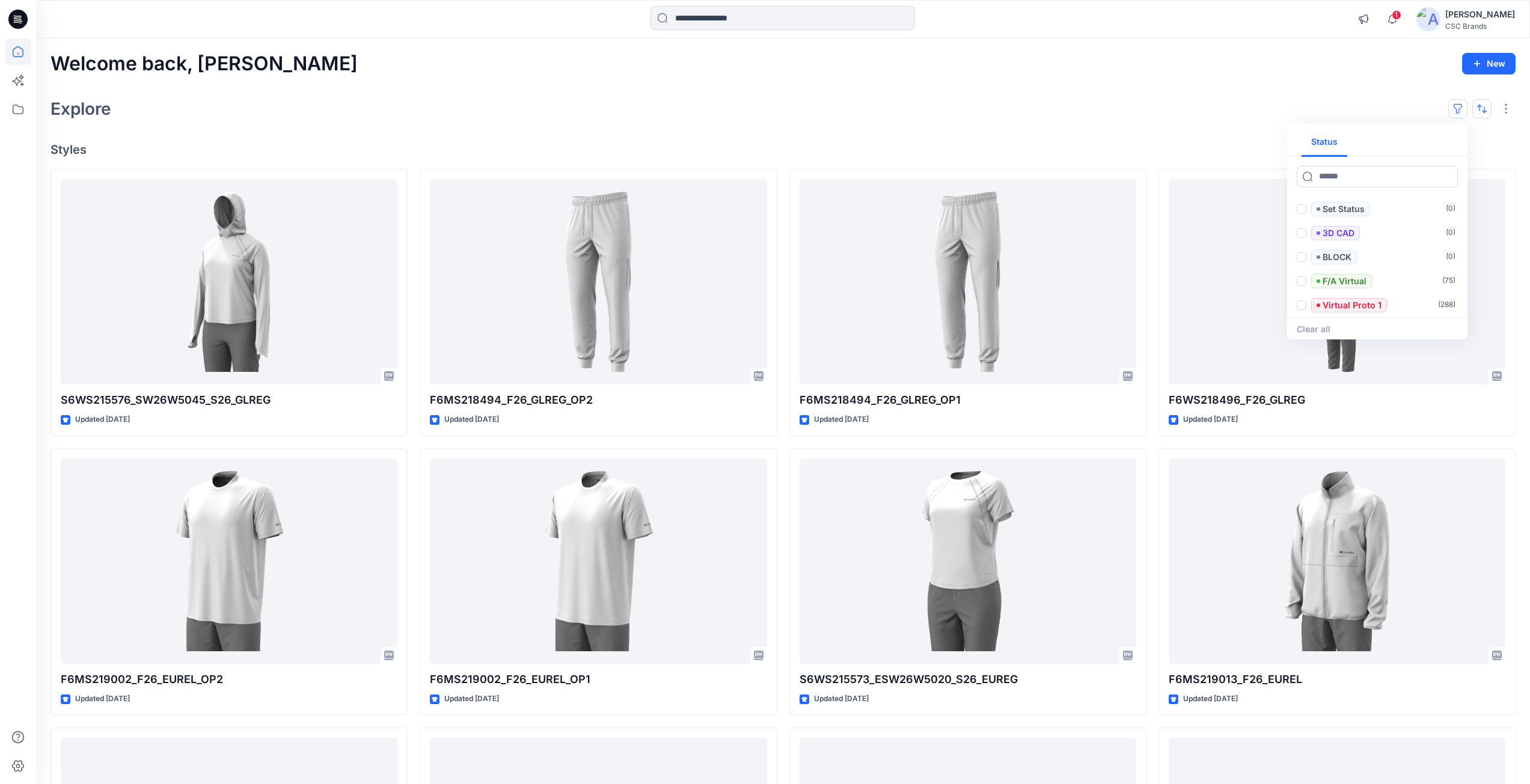
click at [1481, 115] on button "button" at bounding box center [1482, 108] width 19 height 19
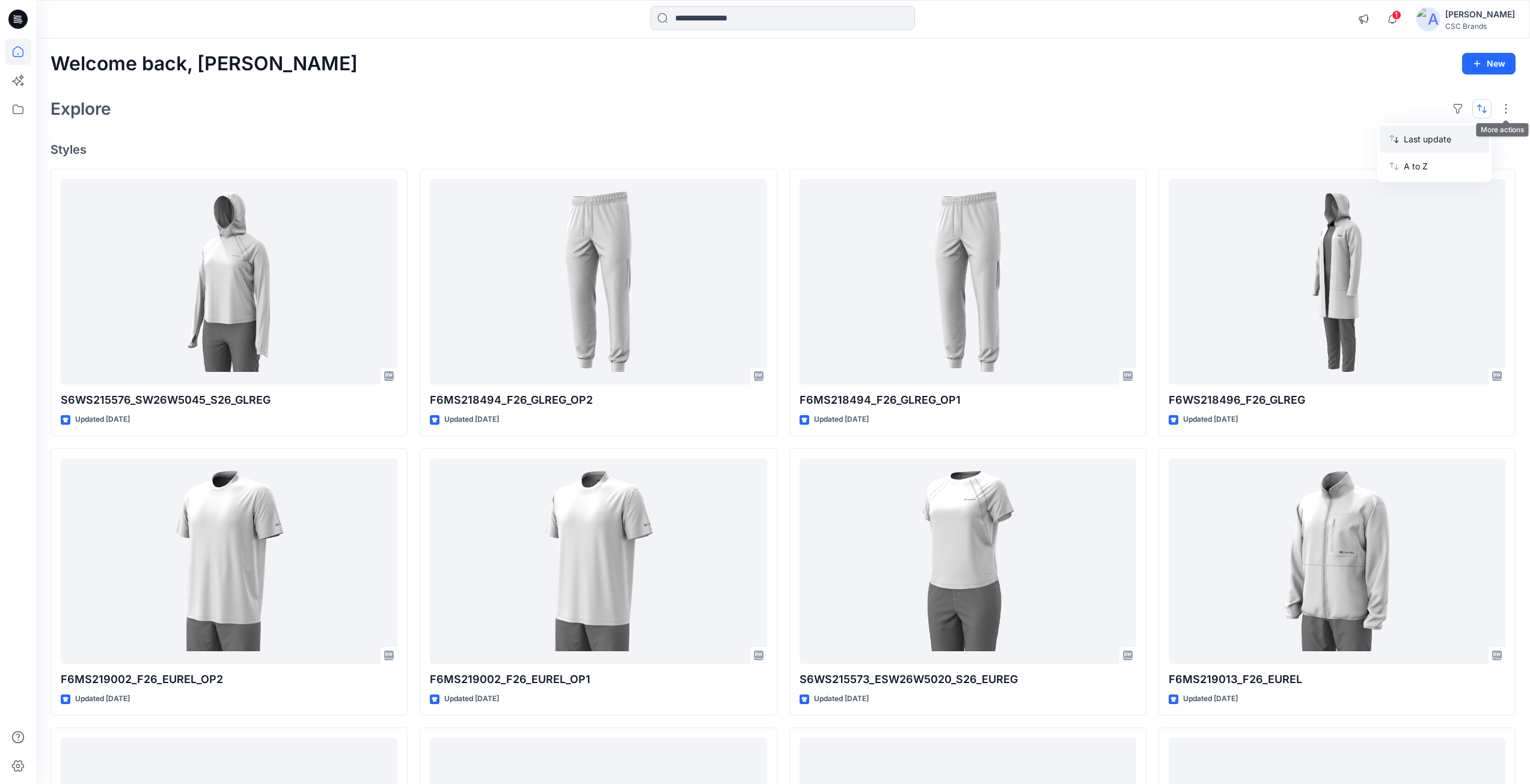
click at [1428, 143] on p "Last update" at bounding box center [1442, 139] width 76 height 13
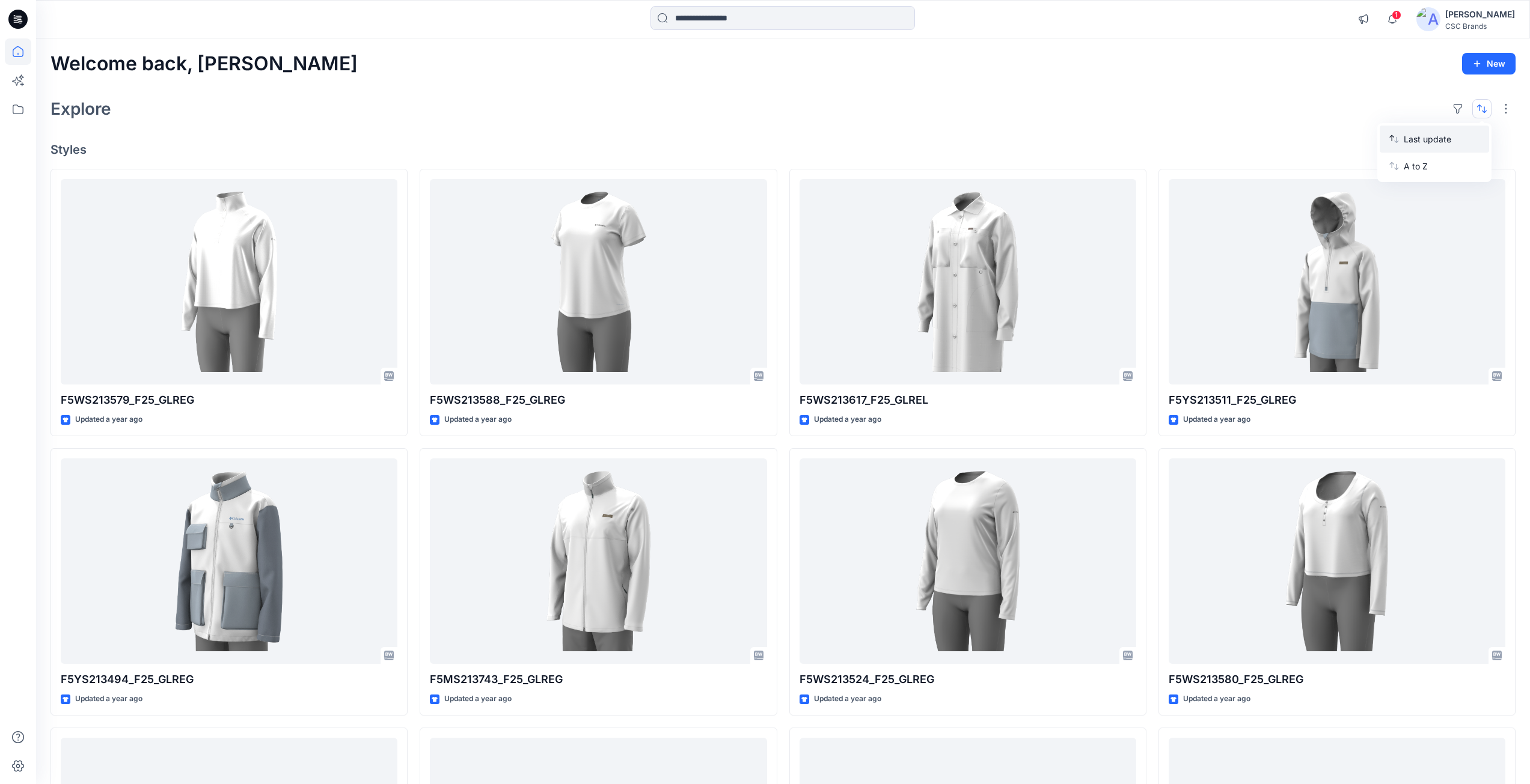
click at [1466, 141] on p "Last update" at bounding box center [1442, 139] width 76 height 13
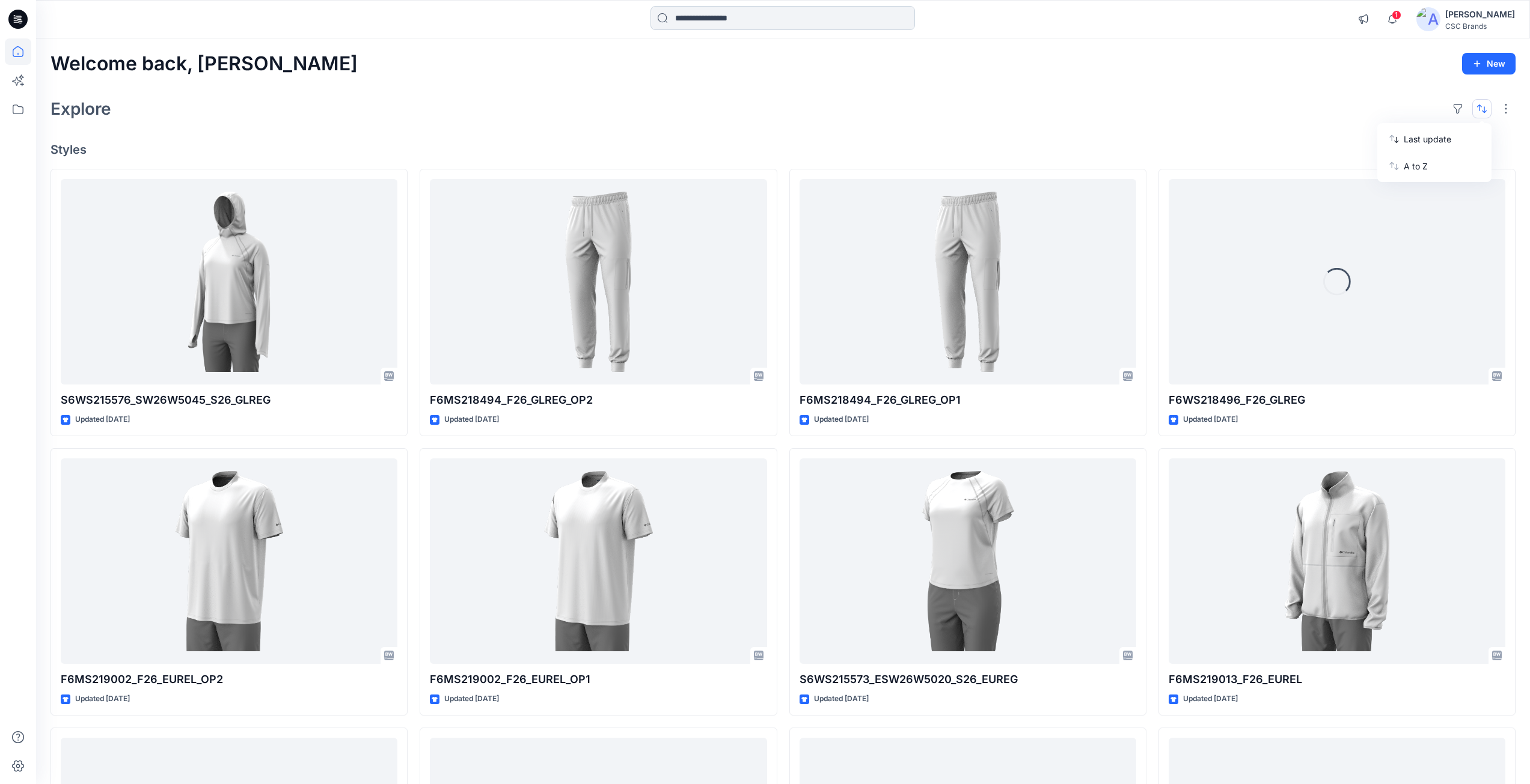
click at [761, 26] on input at bounding box center [783, 18] width 264 height 24
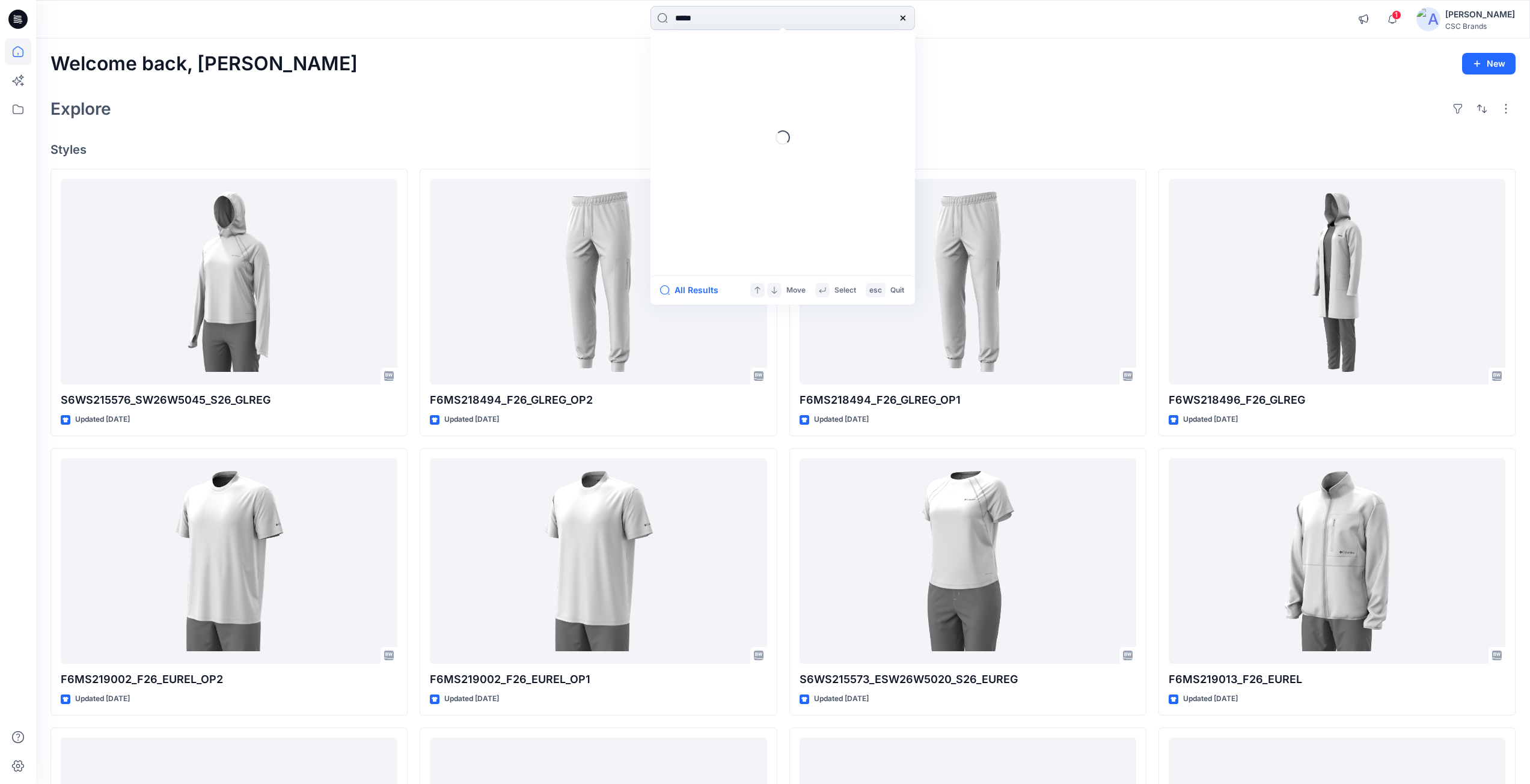
type input "*****"
click at [1018, 93] on div "Welcome back, Mijan New Explore Styles S6WS215576_SW26W5045_S26_GLREG Updated 2…" at bounding box center [783, 545] width 1494 height 1014
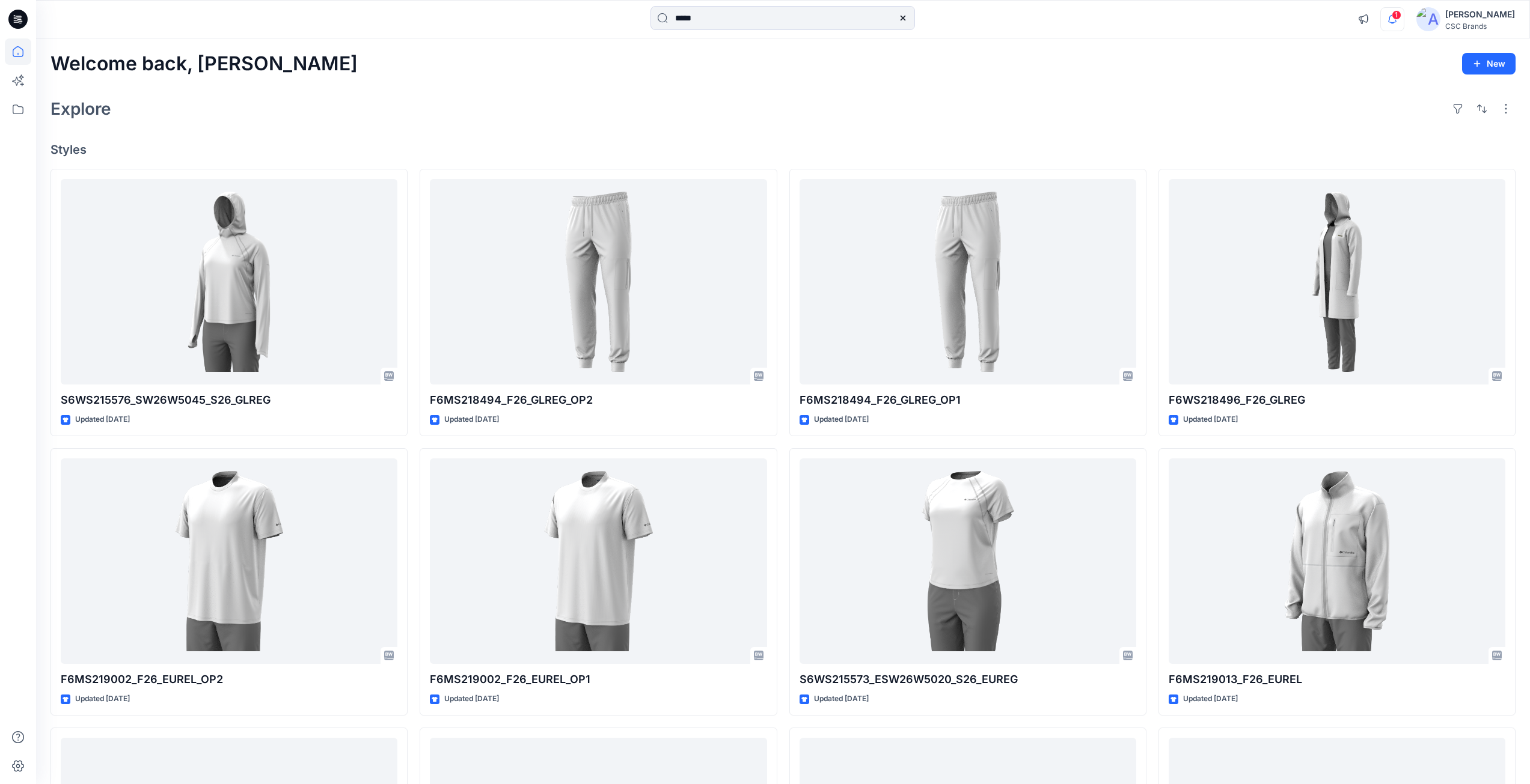
click at [1404, 26] on icon "button" at bounding box center [1392, 19] width 23 height 24
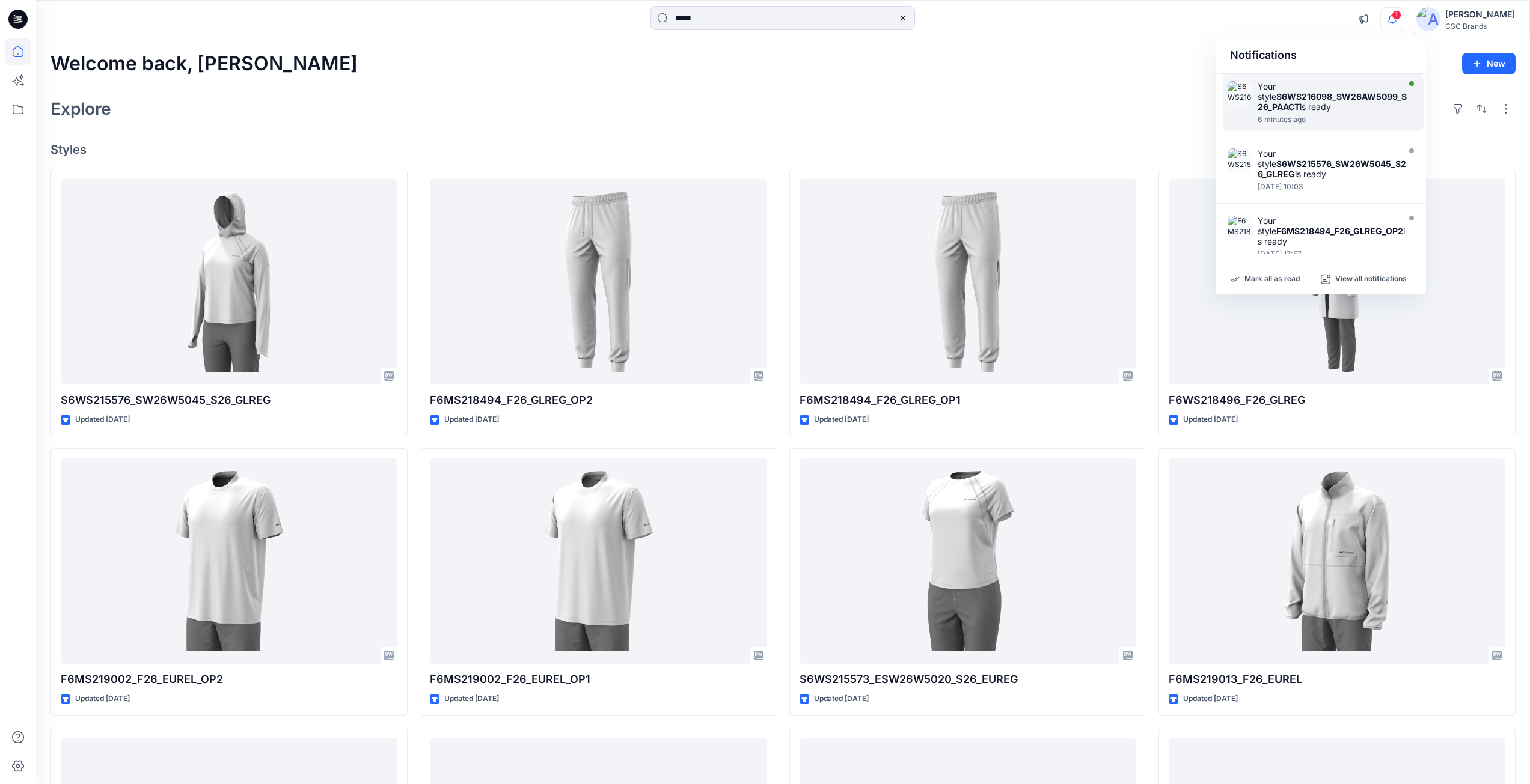
click at [1385, 107] on div "Your style S6WS216098_SW26AW5099_S26_PAACT is ready" at bounding box center [1332, 96] width 149 height 30
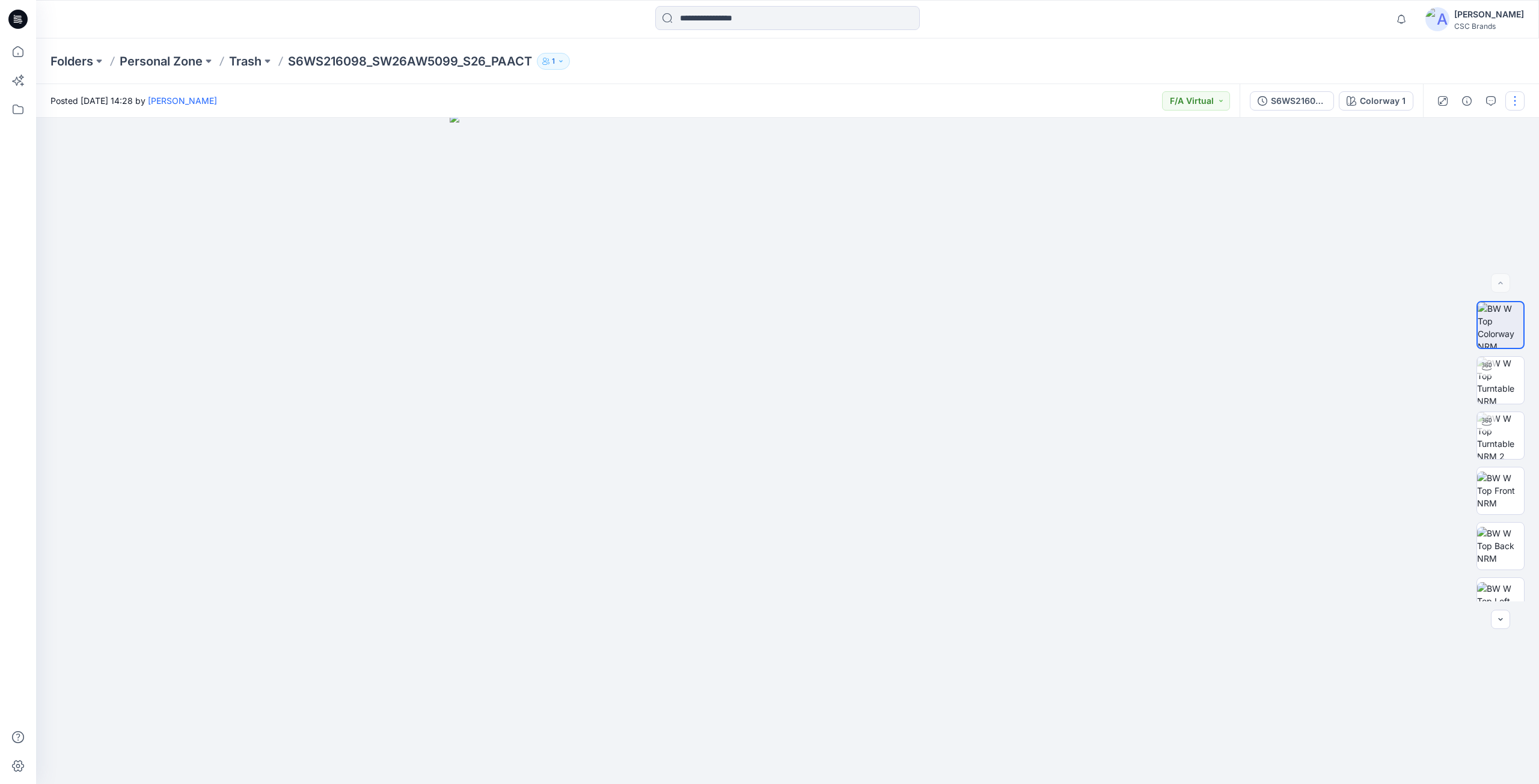
click at [1511, 105] on button "button" at bounding box center [1514, 100] width 19 height 19
click at [1118, 288] on img at bounding box center [787, 449] width 676 height 671
click at [249, 64] on p "Trash" at bounding box center [245, 61] width 33 height 17
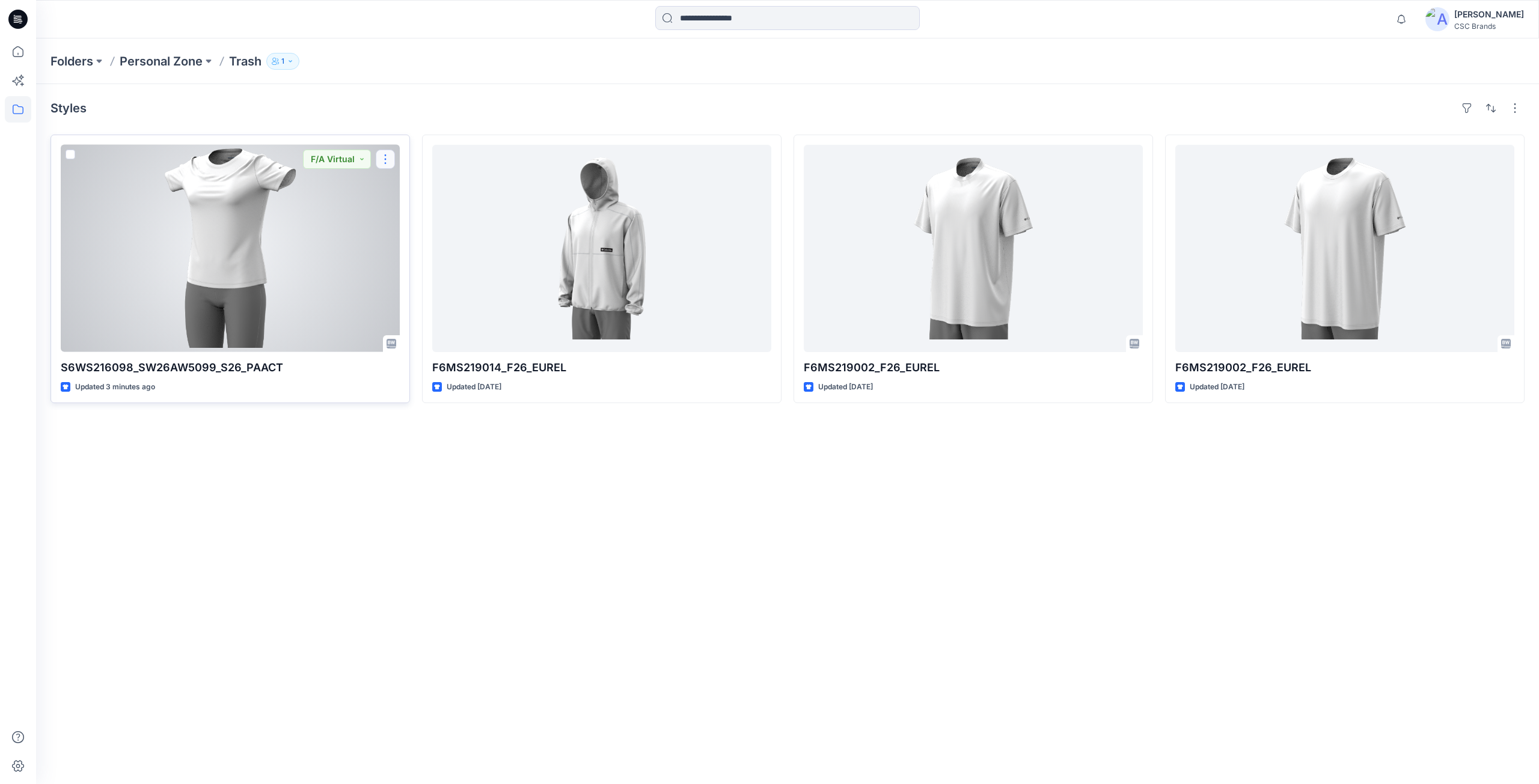
click at [387, 162] on button "button" at bounding box center [385, 159] width 19 height 19
click at [420, 189] on button "Edit" at bounding box center [443, 186] width 130 height 22
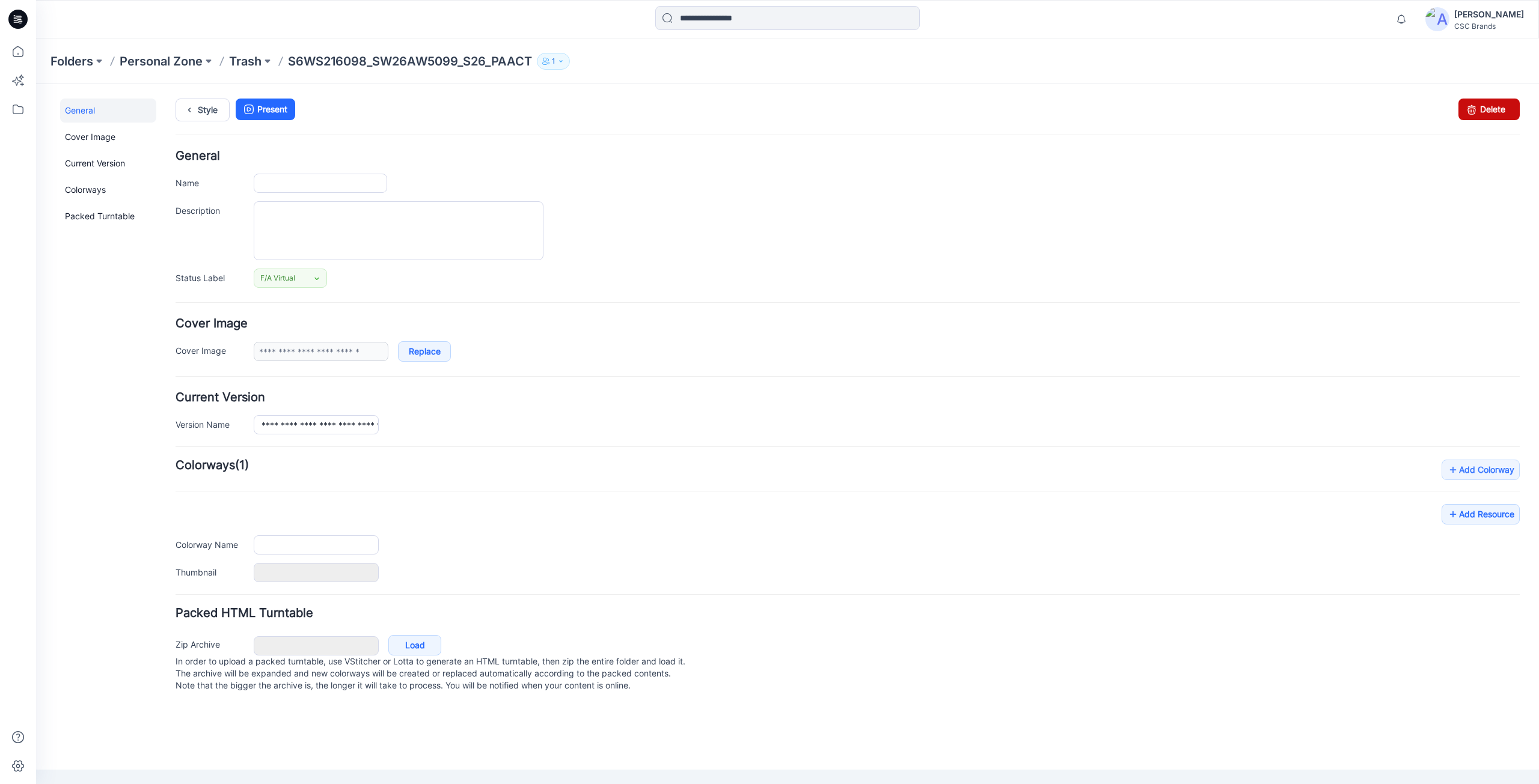
type input "**********"
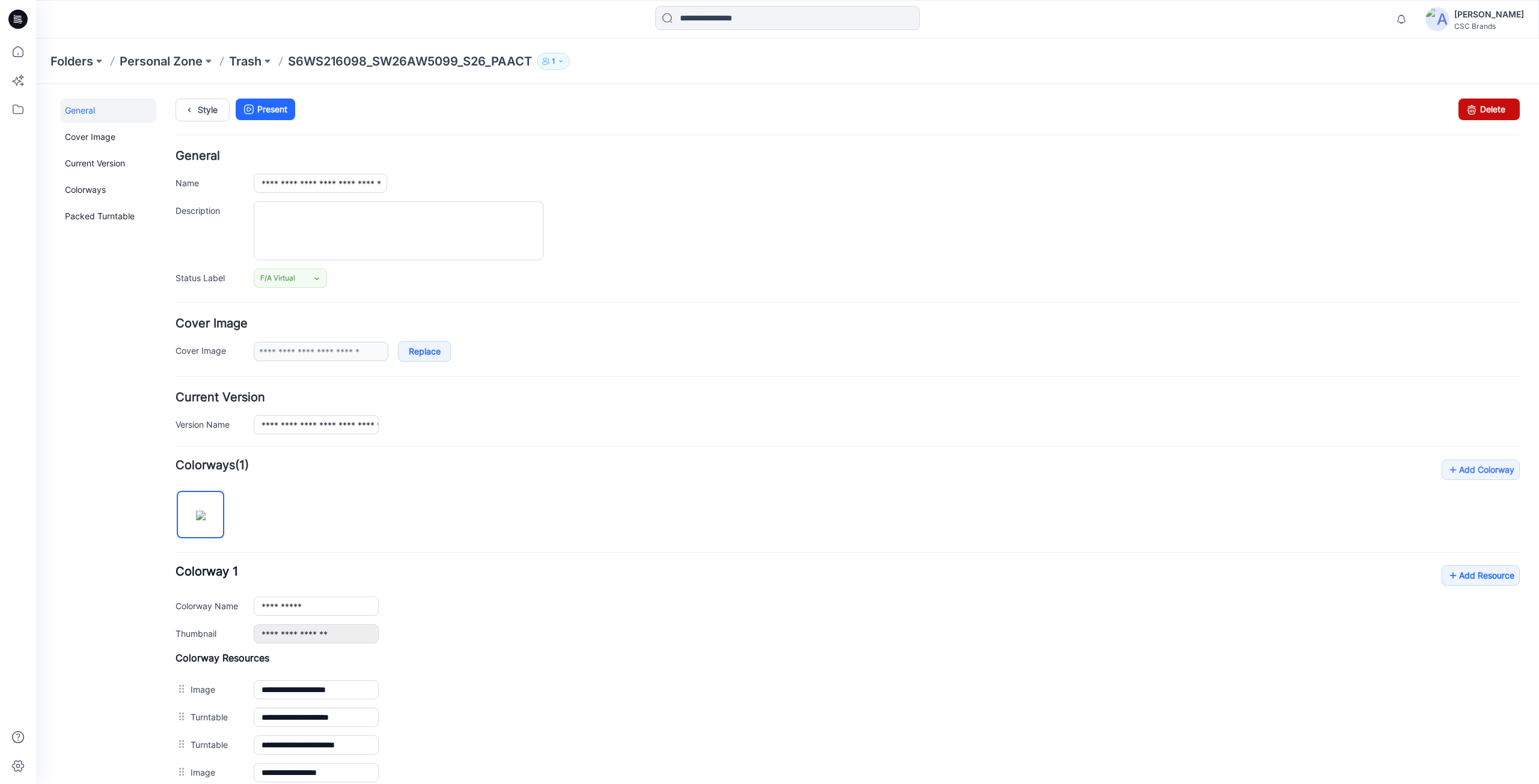
drag, startPoint x: 1489, startPoint y: 115, endPoint x: 861, endPoint y: 163, distance: 629.8
click at [1489, 115] on link "Delete" at bounding box center [1489, 109] width 61 height 22
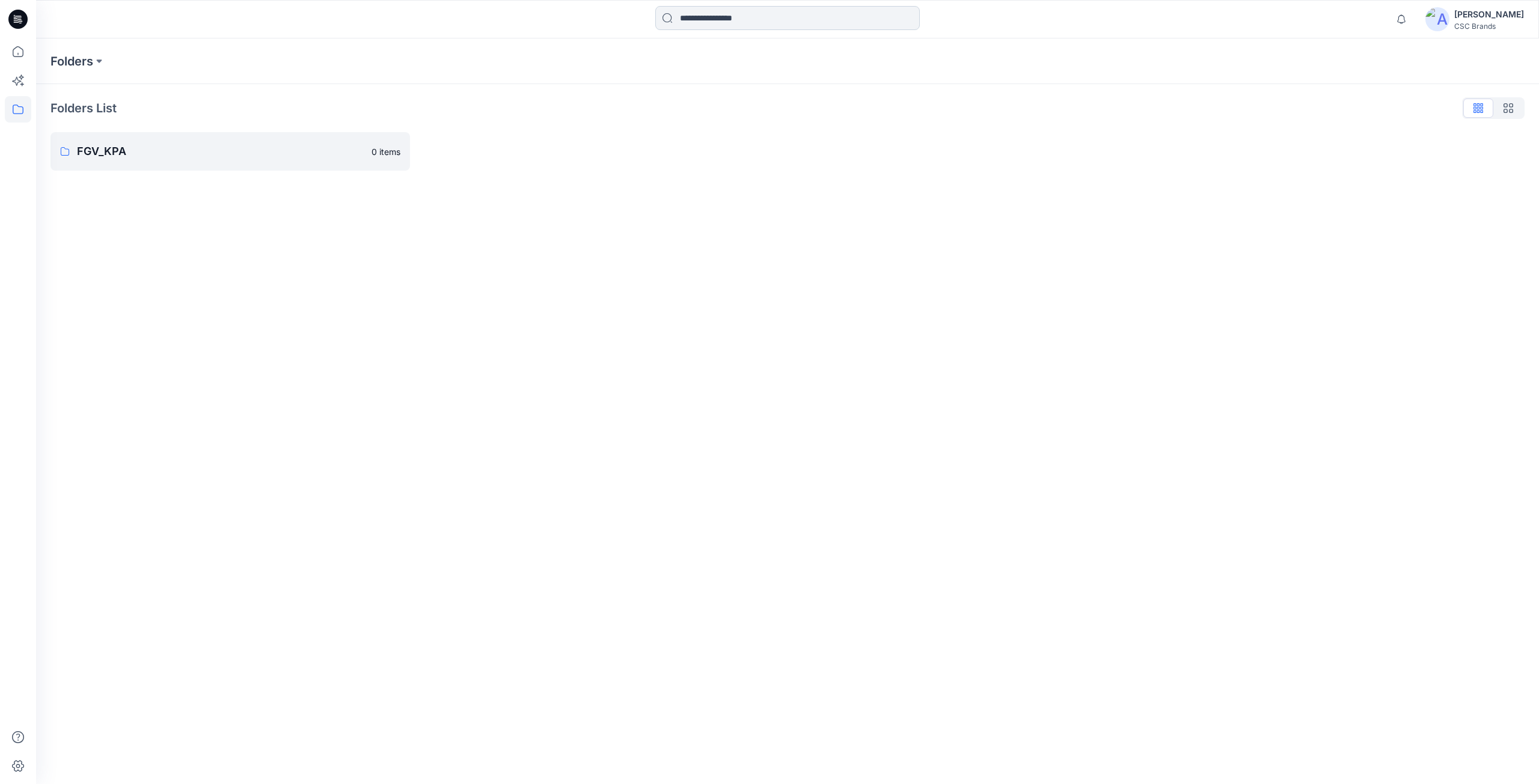
click at [702, 27] on input at bounding box center [787, 18] width 264 height 24
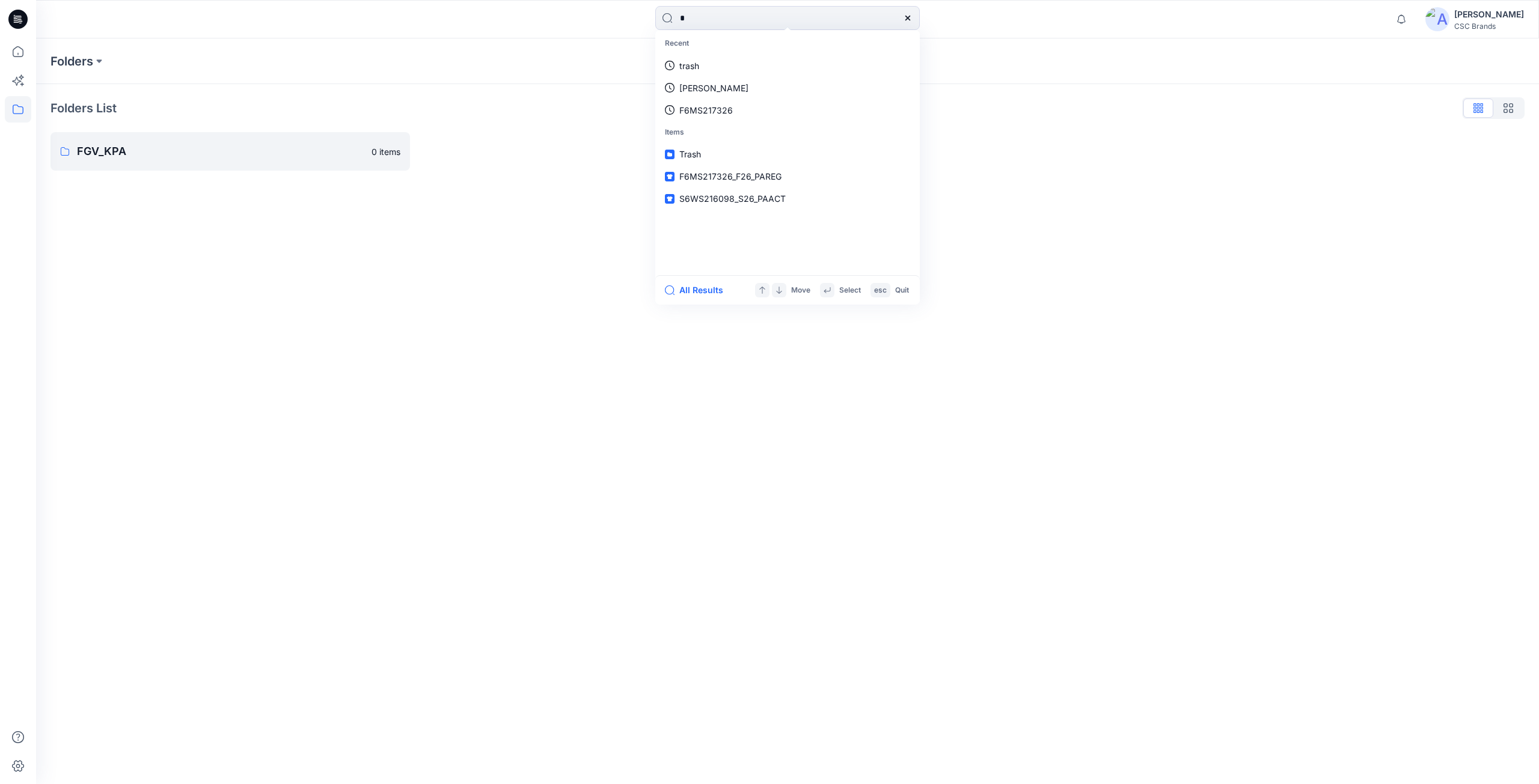
type input "*"
click at [1374, 67] on div "Folders" at bounding box center [740, 61] width 1380 height 17
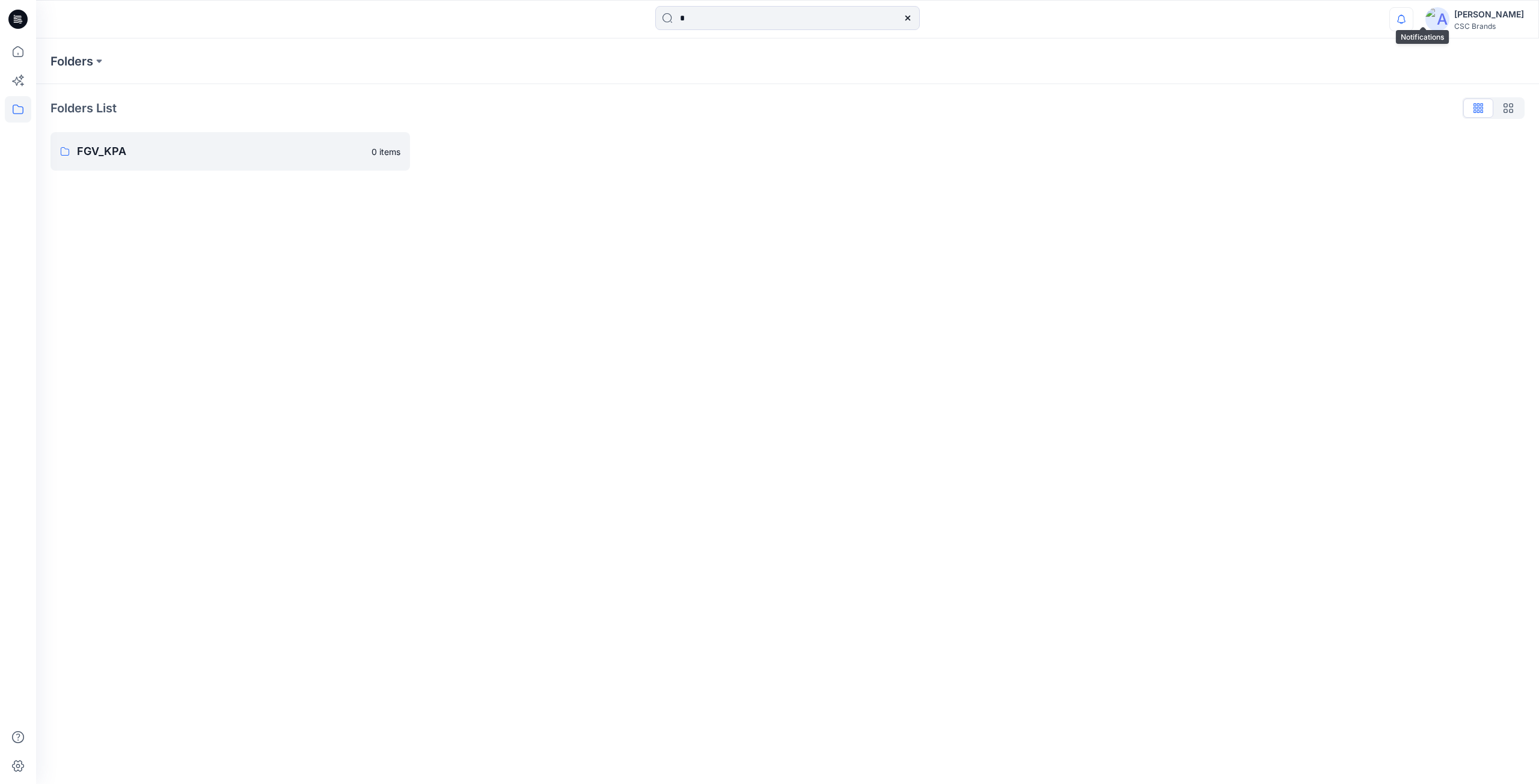
click at [1413, 23] on icon "button" at bounding box center [1401, 19] width 23 height 24
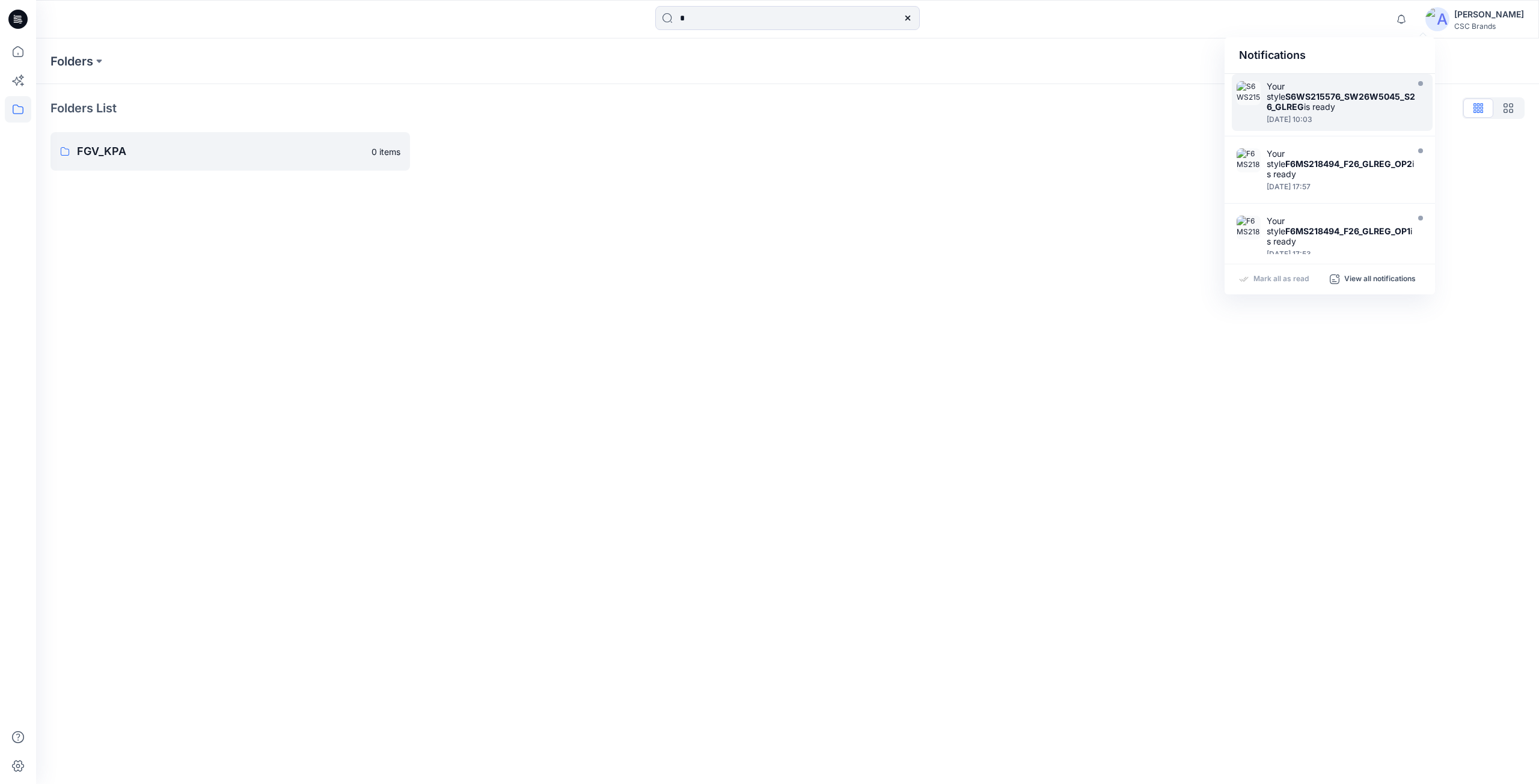
click at [1396, 97] on strong "S6WS215576_SW26W5045_S26_GLREG" at bounding box center [1341, 101] width 148 height 20
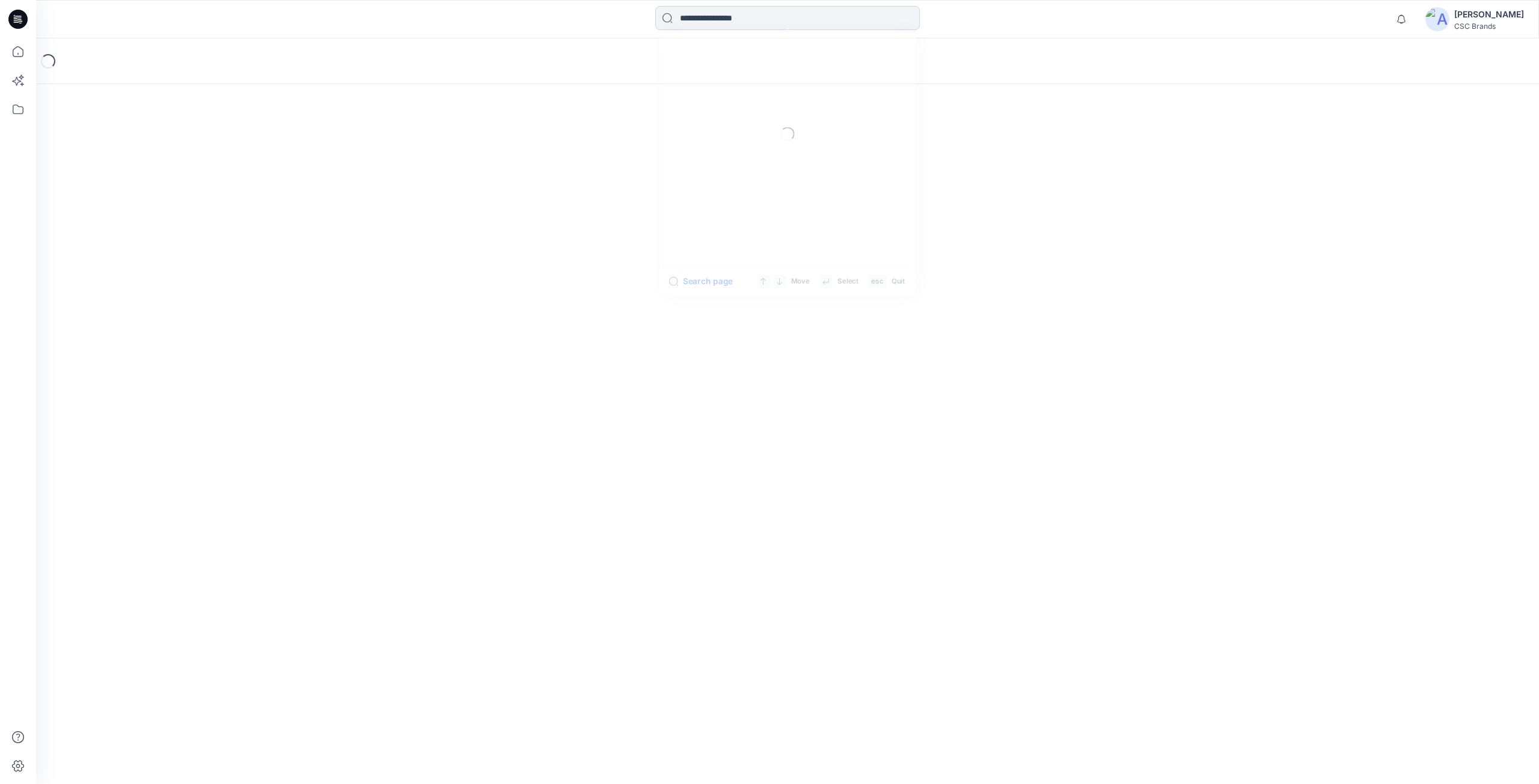
click at [736, 16] on input at bounding box center [787, 18] width 264 height 24
paste input "**********"
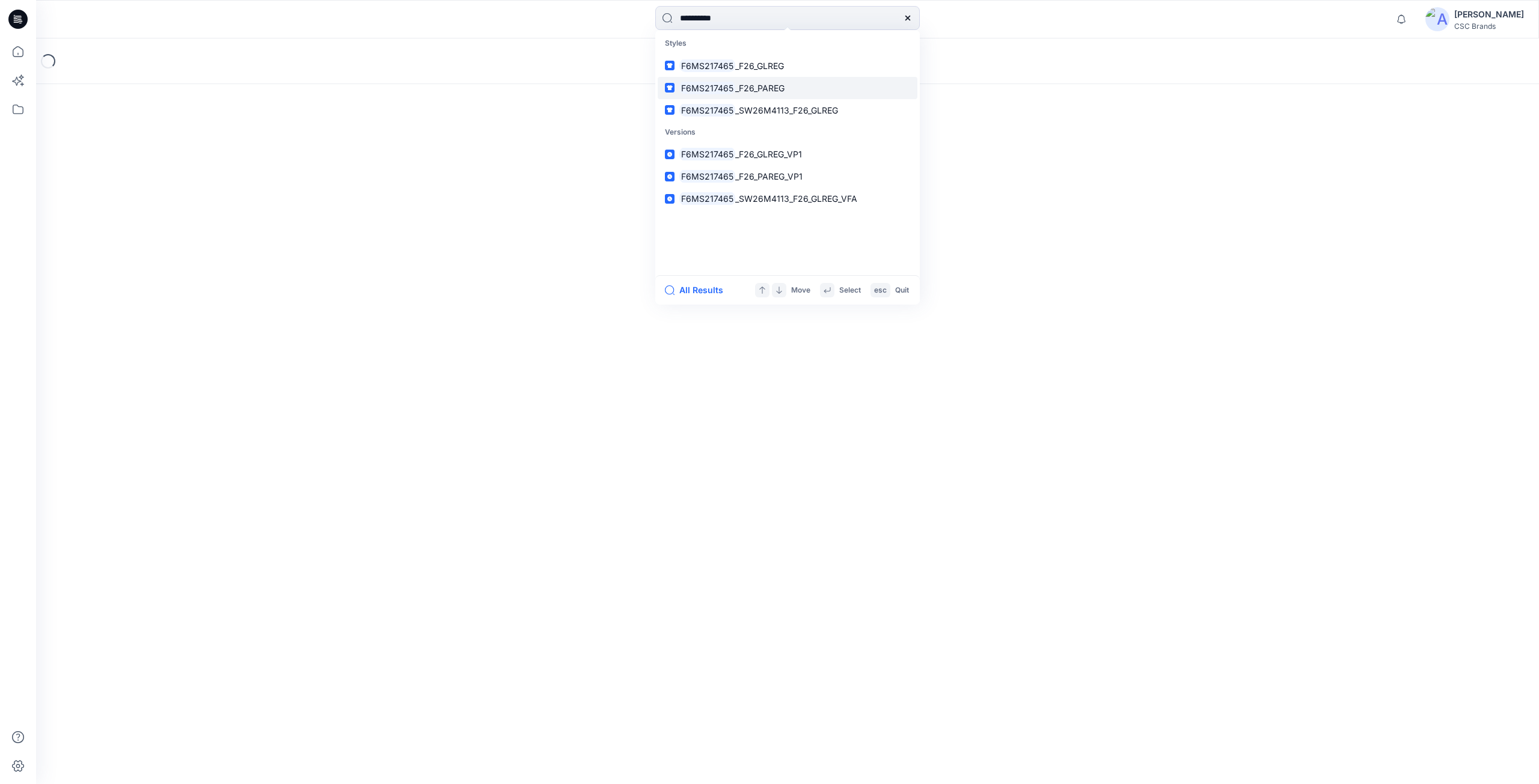
type input "**********"
click at [784, 85] on span "_F26_PAREG" at bounding box center [760, 88] width 49 height 10
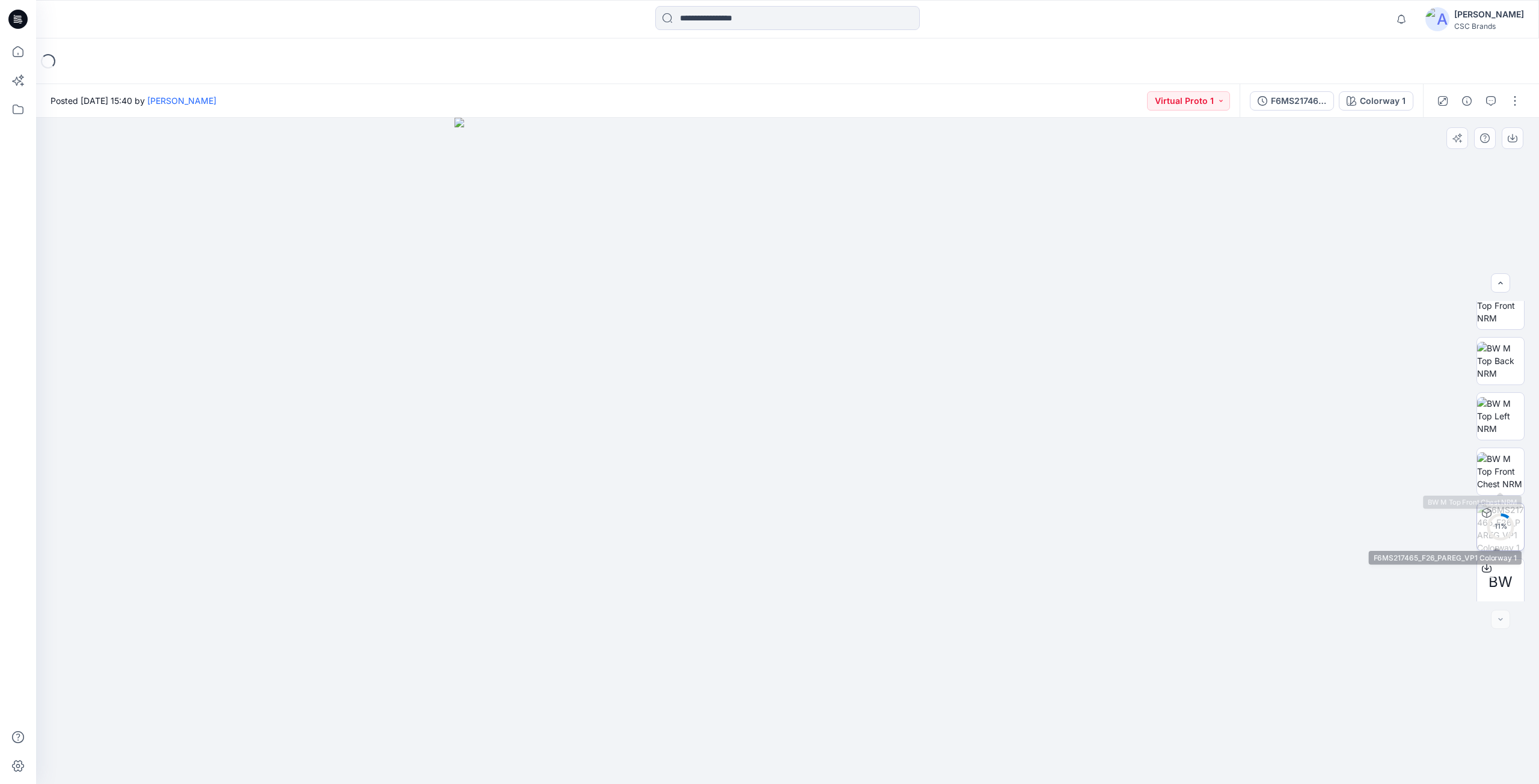
scroll to position [190, 0]
click at [1485, 564] on icon at bounding box center [1487, 564] width 10 height 10
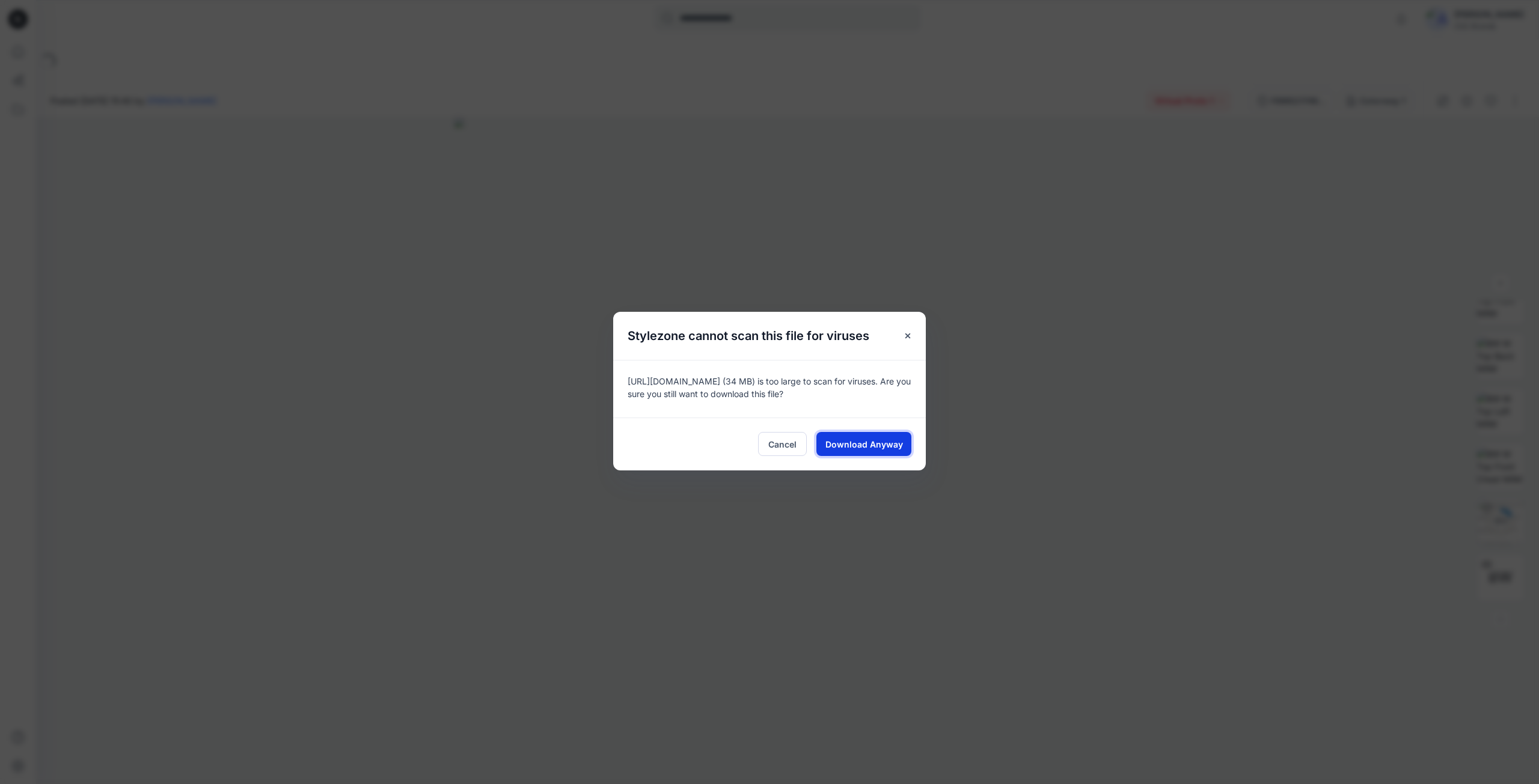
click at [856, 445] on span "Download Anyway" at bounding box center [864, 444] width 78 height 13
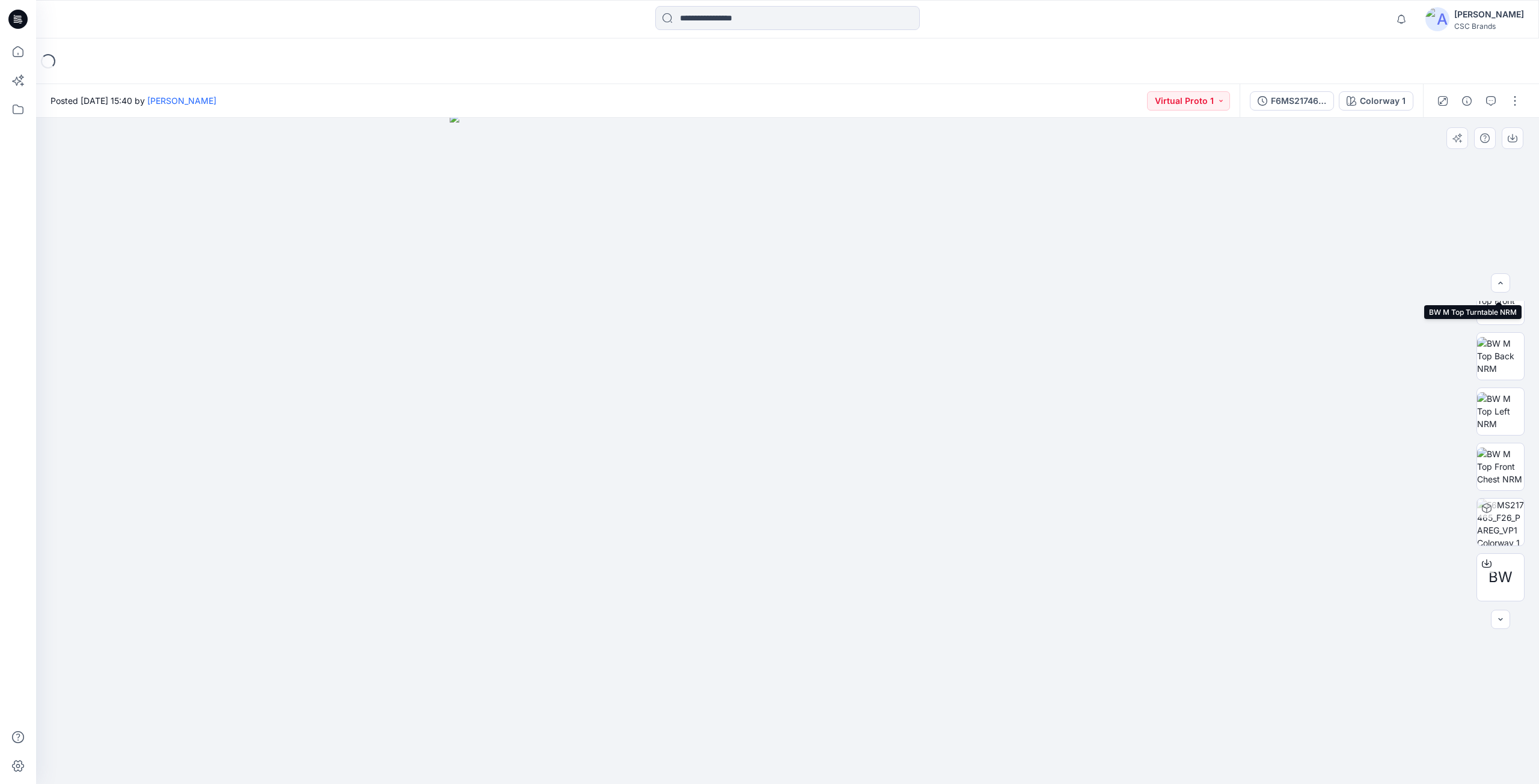
scroll to position [0, 0]
